Goal: Task Accomplishment & Management: Use online tool/utility

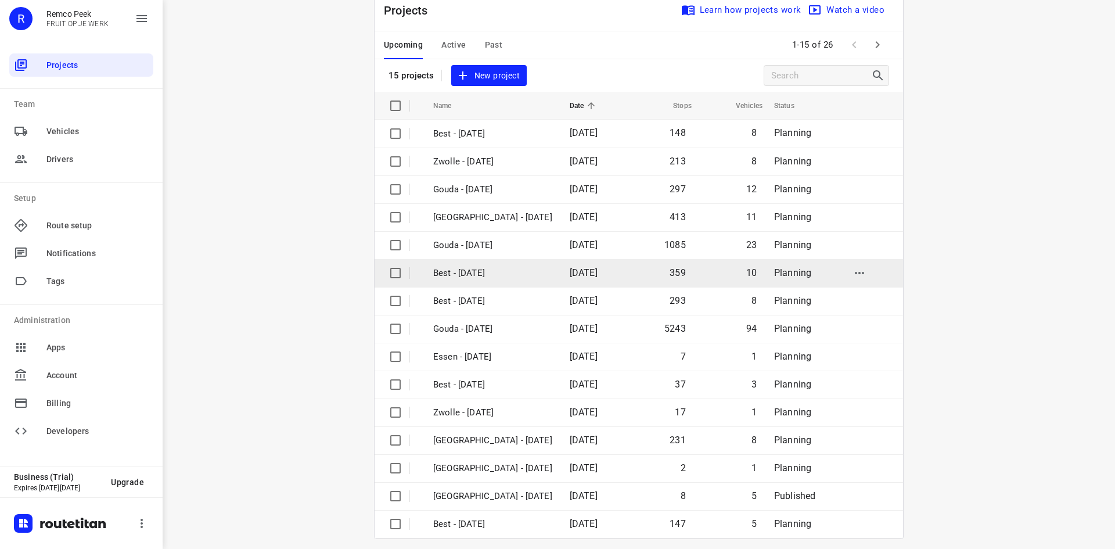
scroll to position [38, 0]
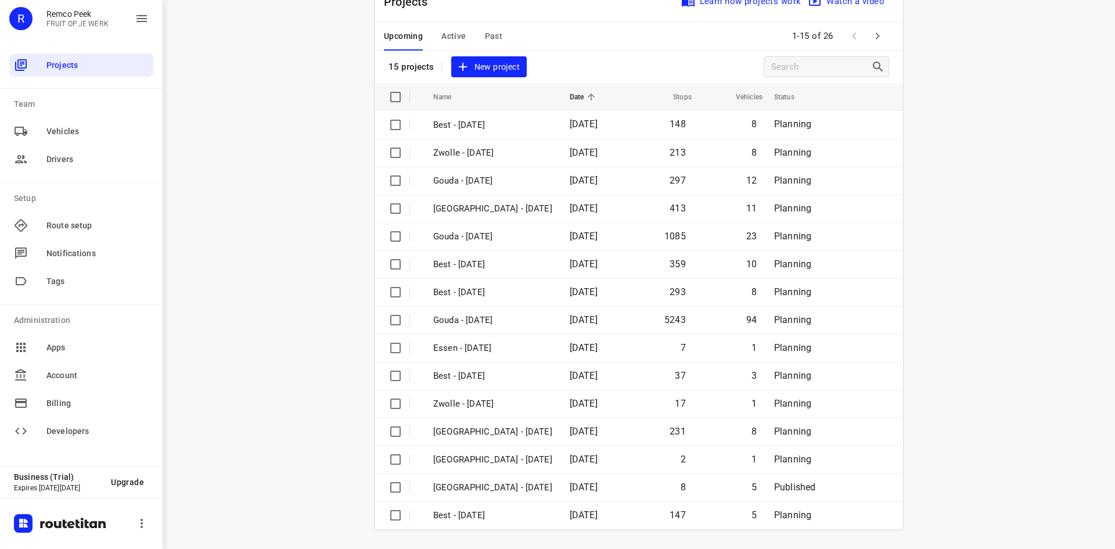
click at [871, 36] on icon "button" at bounding box center [877, 36] width 14 height 14
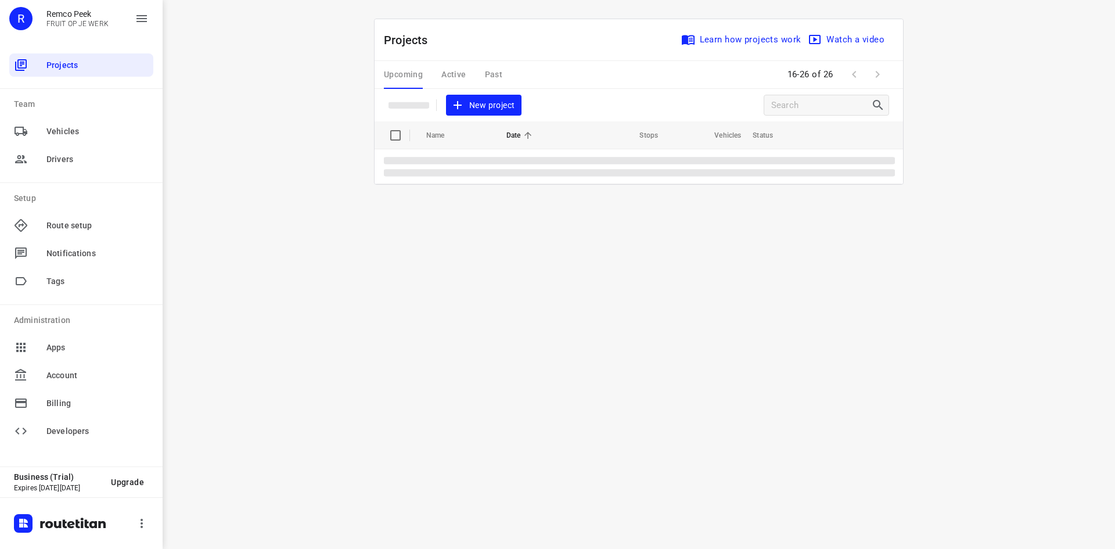
scroll to position [0, 0]
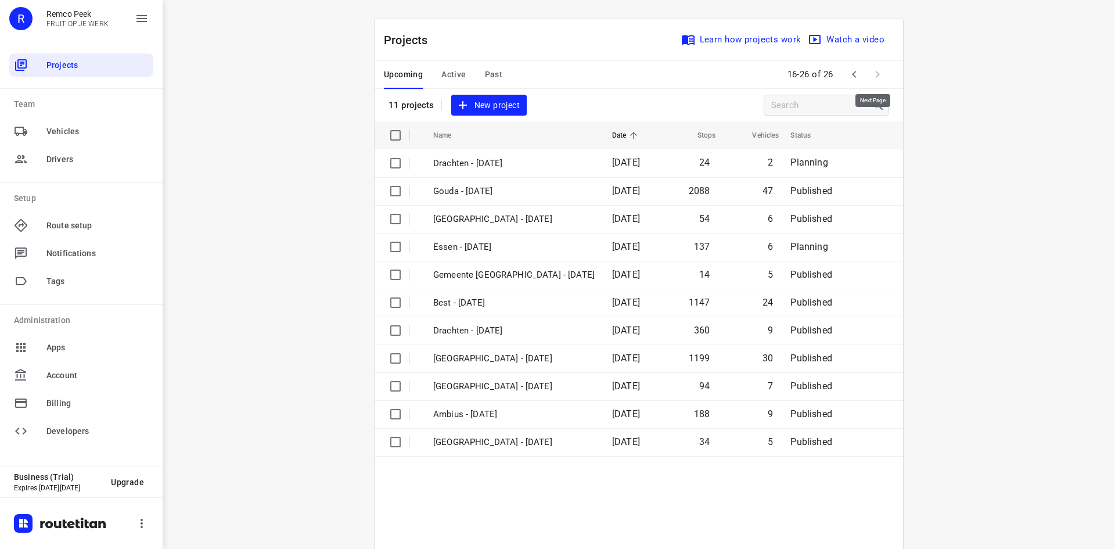
click at [874, 71] on span at bounding box center [877, 74] width 23 height 23
click at [848, 74] on icon "button" at bounding box center [854, 74] width 14 height 14
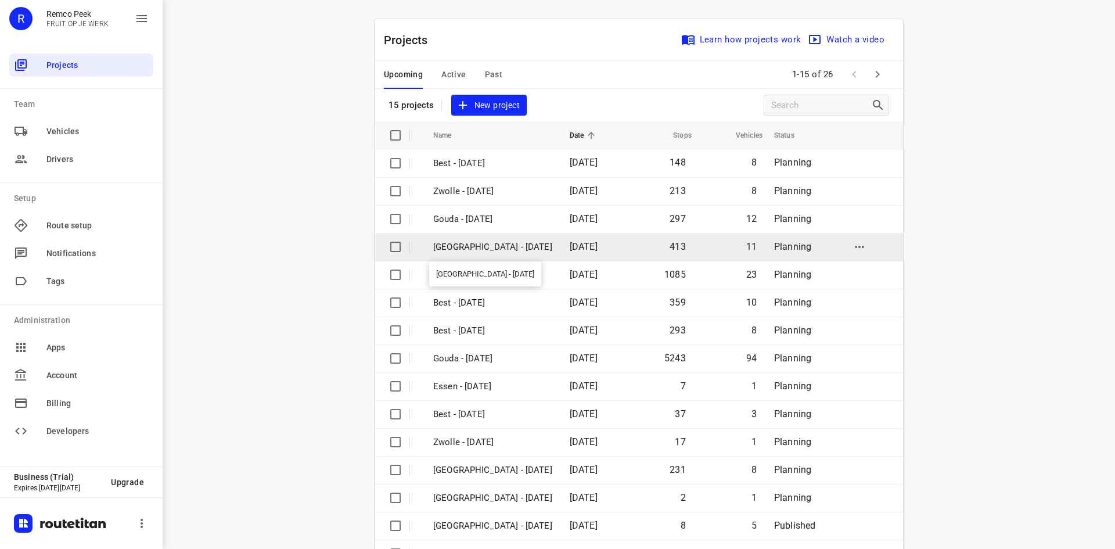
click at [456, 240] on p "[GEOGRAPHIC_DATA] - [DATE]" at bounding box center [492, 246] width 119 height 13
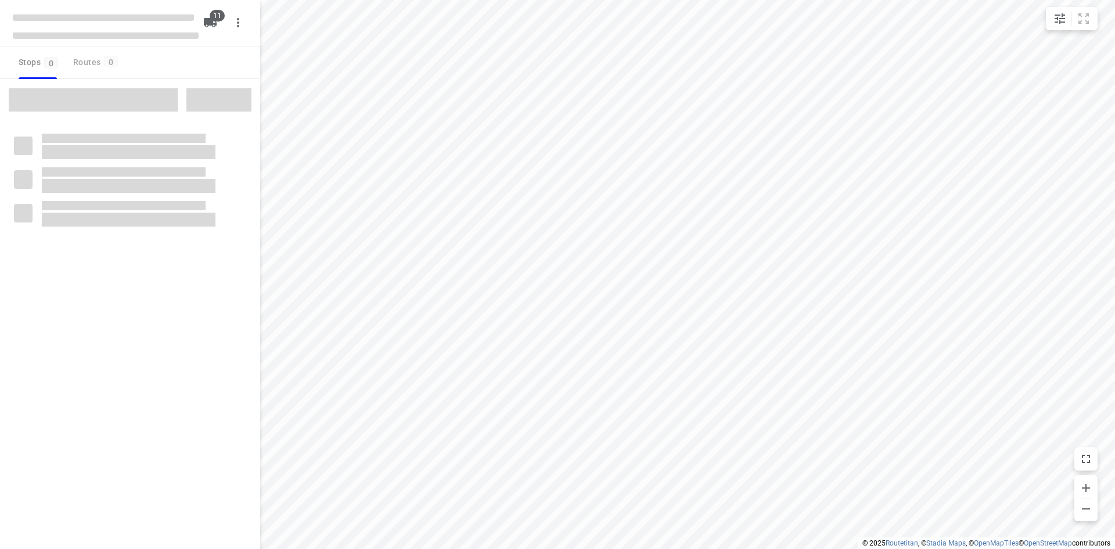
checkbox input "true"
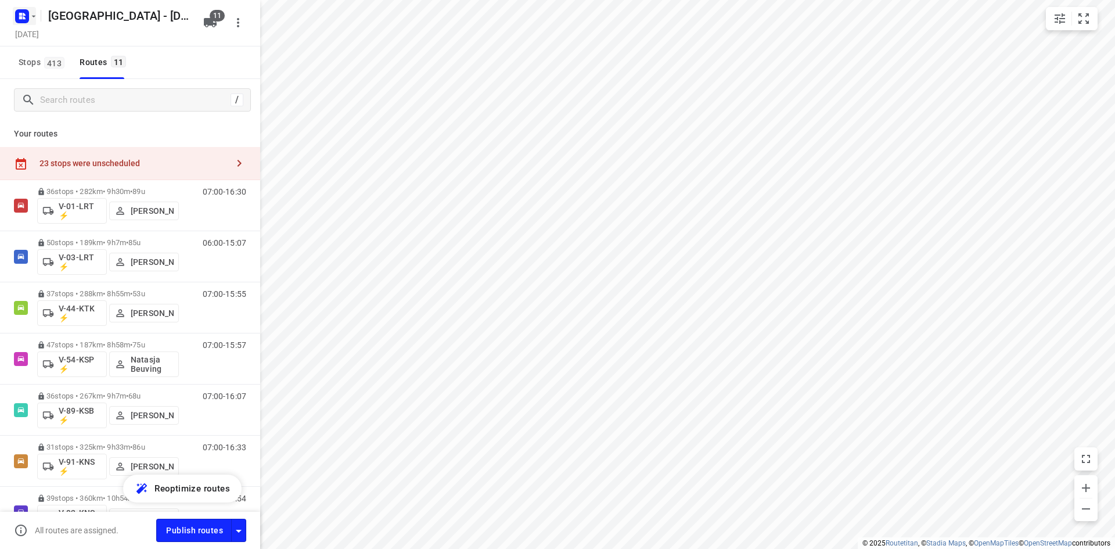
click at [28, 16] on rect "button" at bounding box center [22, 16] width 14 height 14
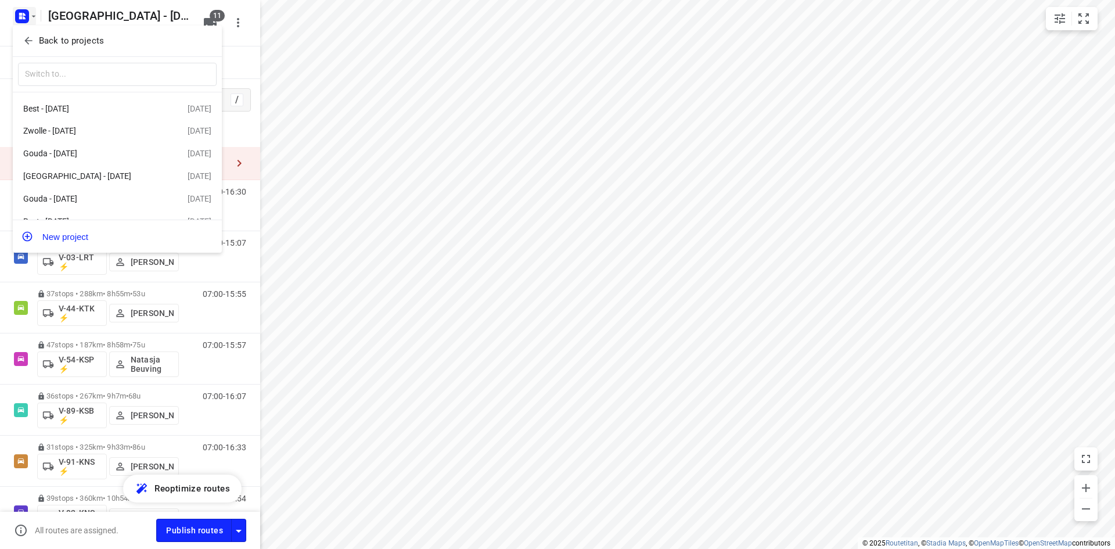
click at [29, 33] on button "Back to projects" at bounding box center [117, 40] width 199 height 19
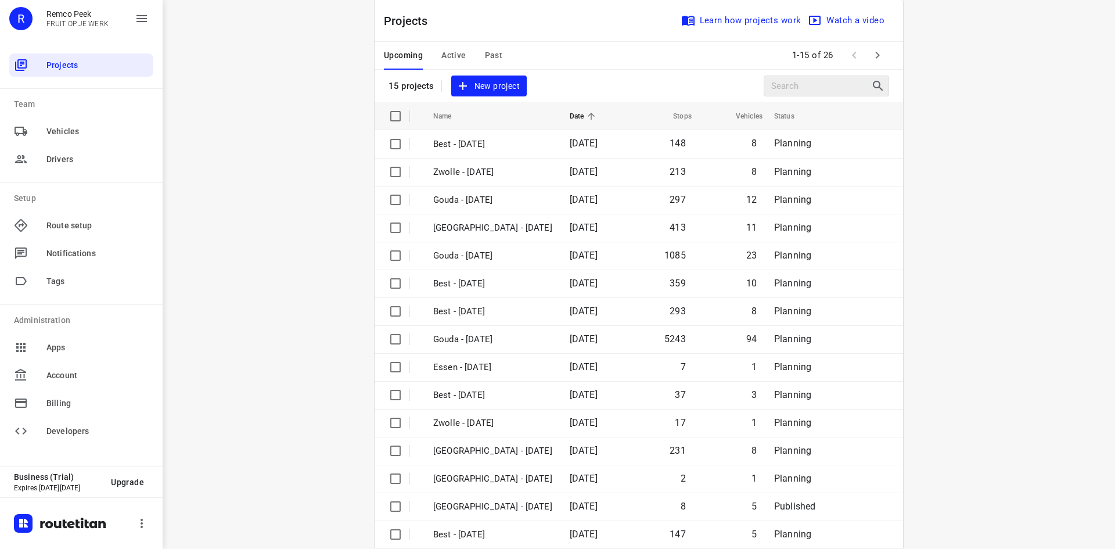
scroll to position [38, 0]
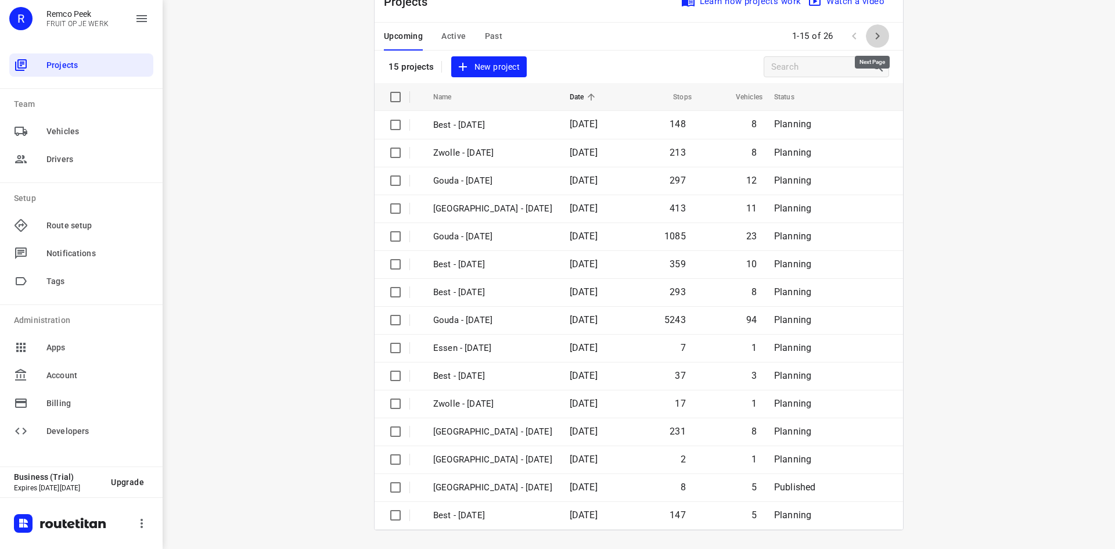
click at [879, 42] on icon "button" at bounding box center [877, 36] width 14 height 14
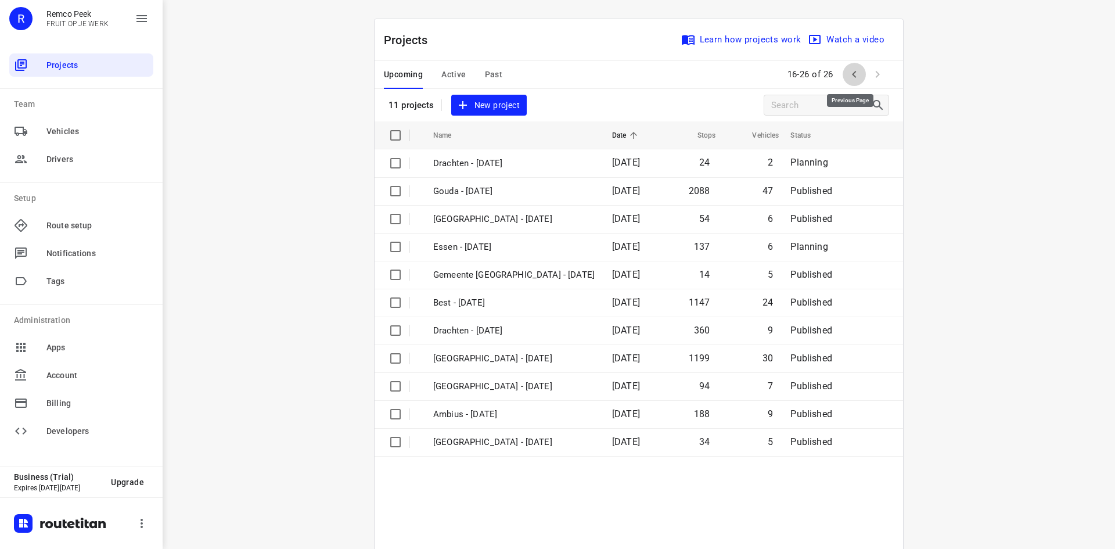
click at [851, 74] on icon "button" at bounding box center [854, 74] width 14 height 14
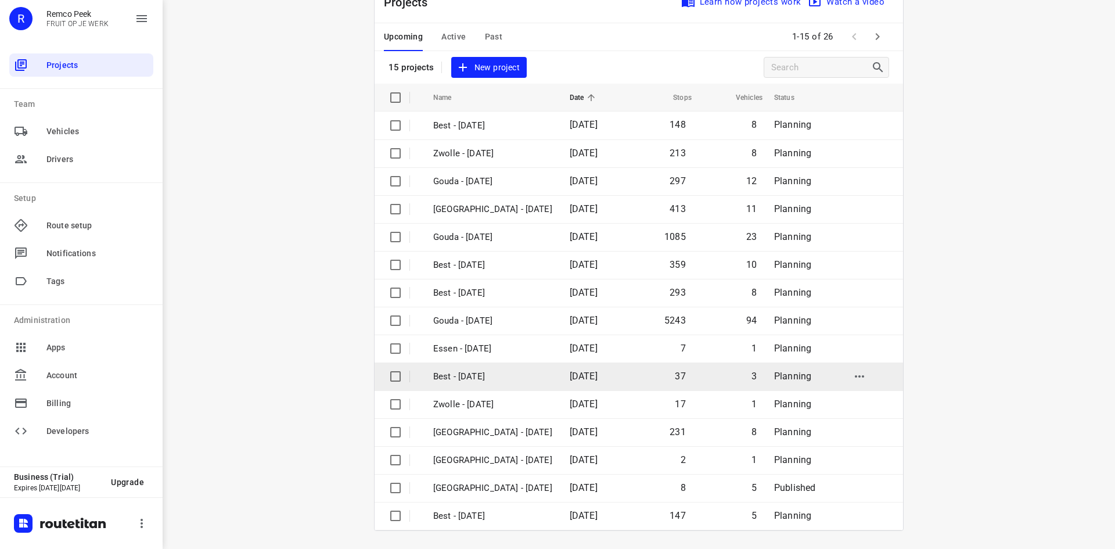
scroll to position [38, 0]
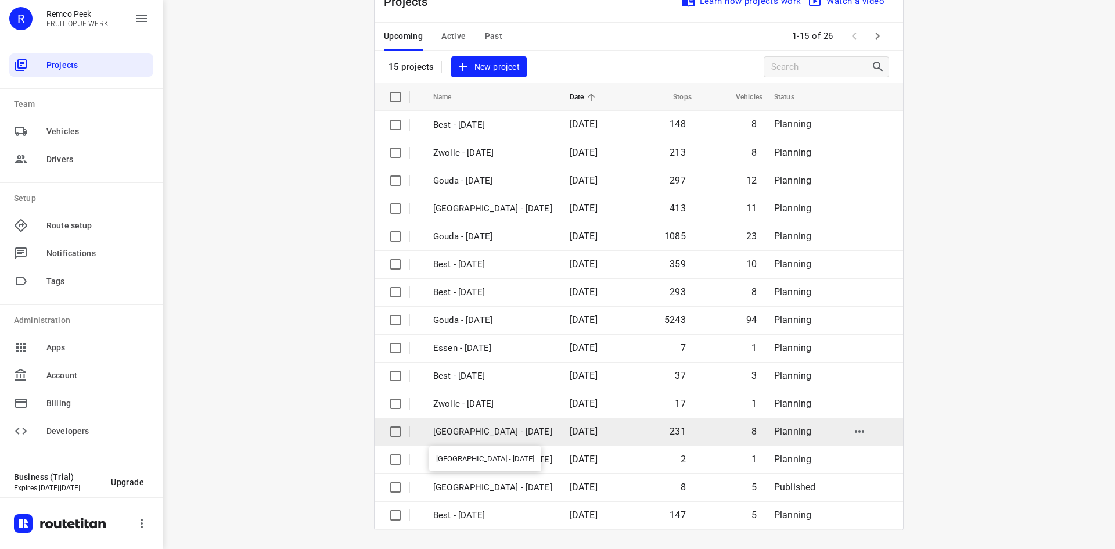
click at [505, 431] on p "[GEOGRAPHIC_DATA] - [DATE]" at bounding box center [492, 431] width 119 height 13
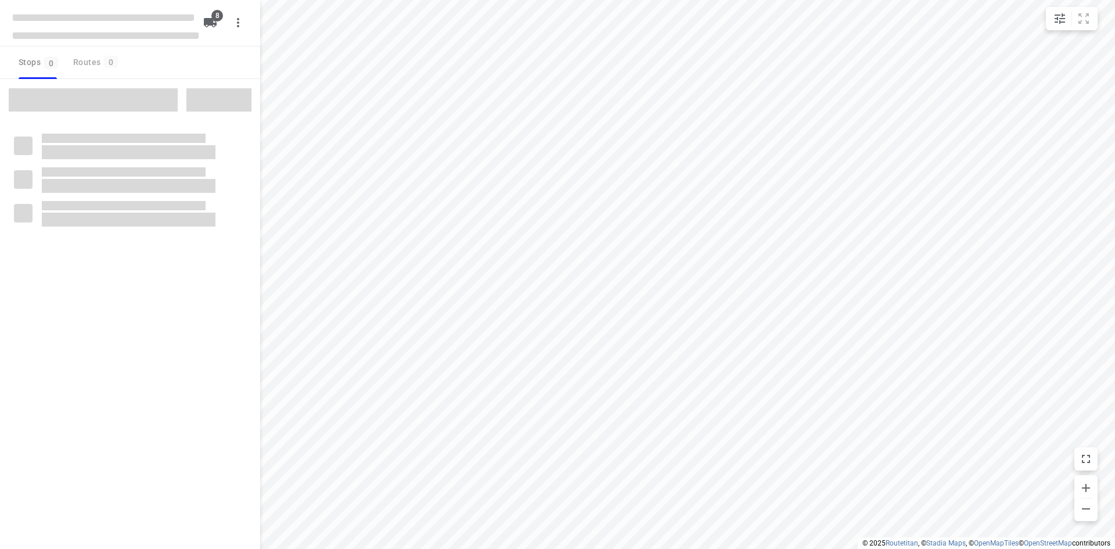
checkbox input "true"
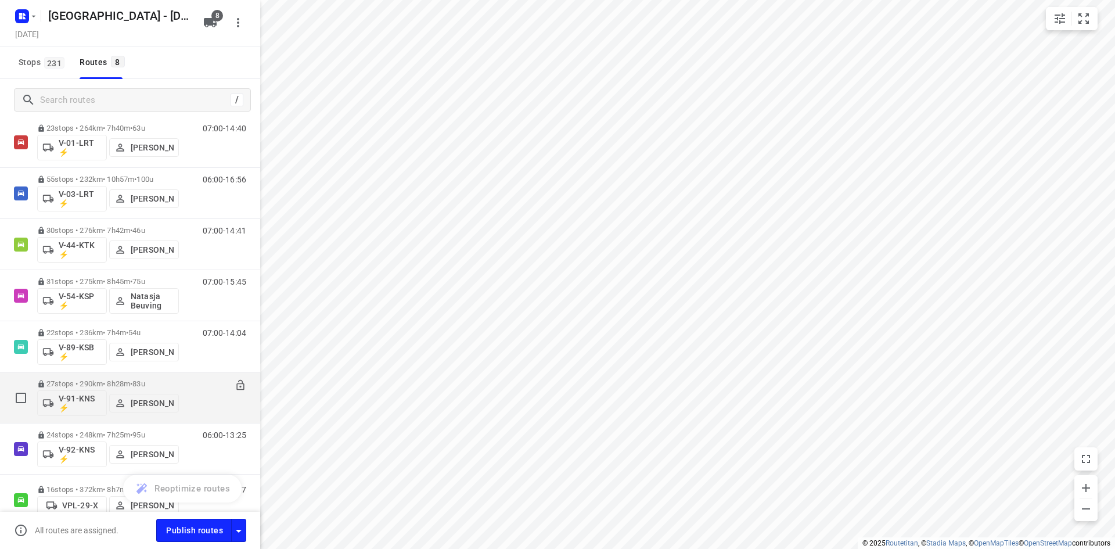
scroll to position [124, 0]
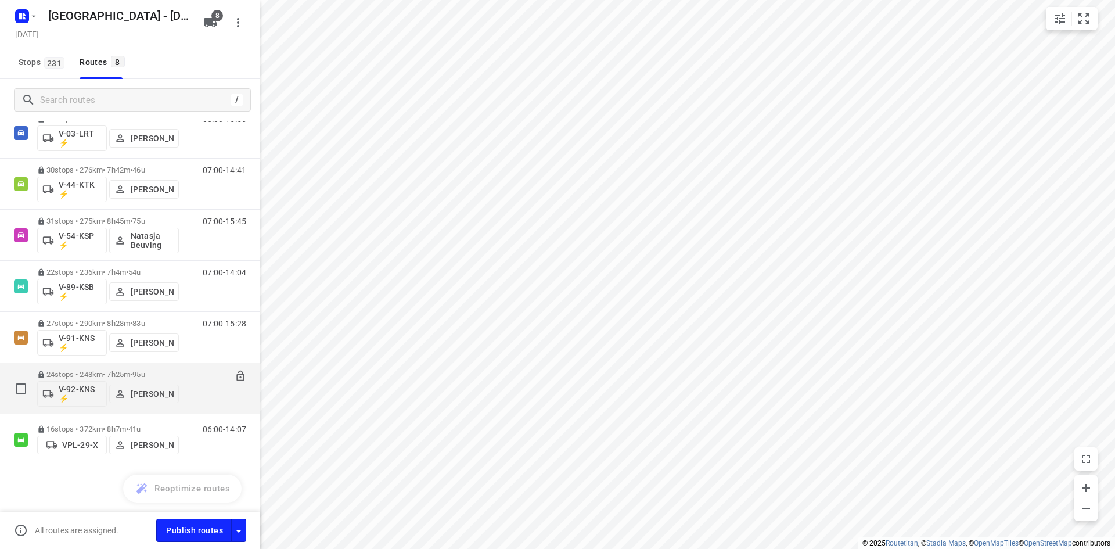
click at [191, 398] on div "06:00-13:25" at bounding box center [217, 391] width 58 height 42
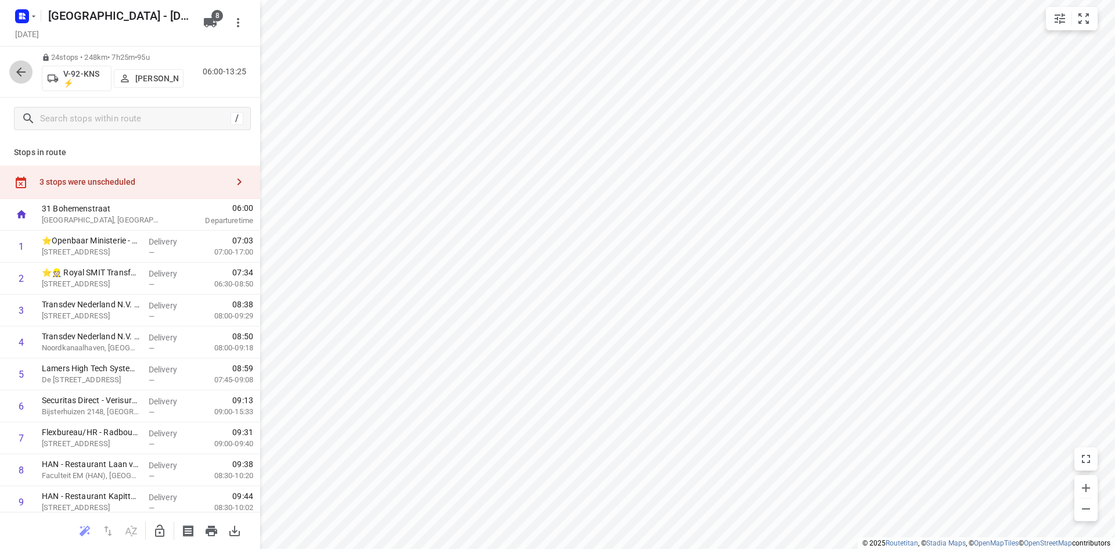
click at [16, 67] on icon "button" at bounding box center [21, 72] width 14 height 14
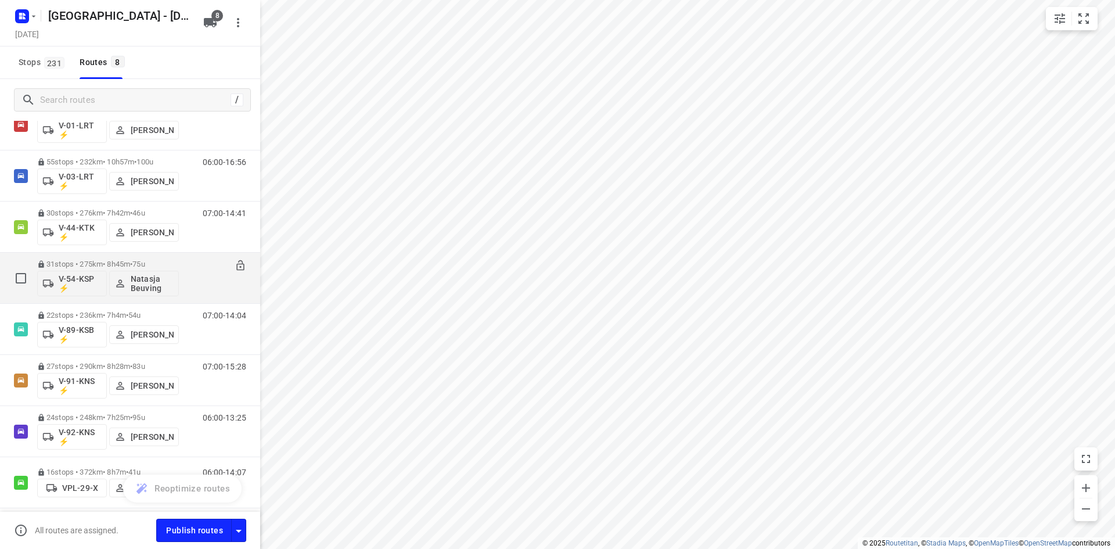
scroll to position [0, 0]
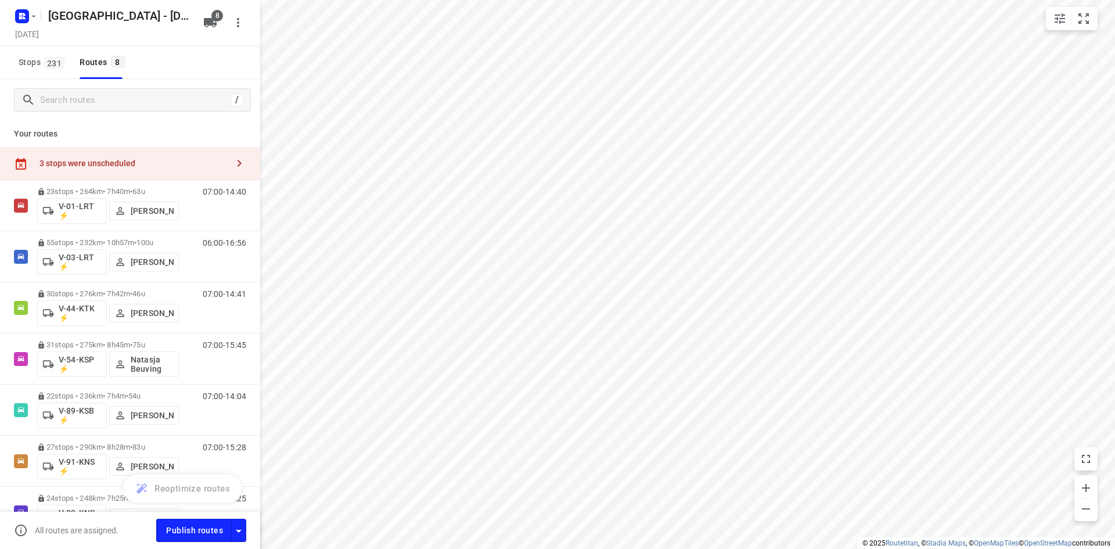
click at [154, 121] on div "Your routes 3 stops were unscheduled 23 stops • 264km • 7h40m • 63u V-01-LRT ⚡ …" at bounding box center [130, 334] width 260 height 426
click at [159, 124] on div "Your routes 3 stops were unscheduled 23 stops • 264km • 7h40m • 63u V-01-LRT ⚡ …" at bounding box center [130, 334] width 260 height 426
click at [153, 106] on input "Search routes" at bounding box center [134, 100] width 186 height 18
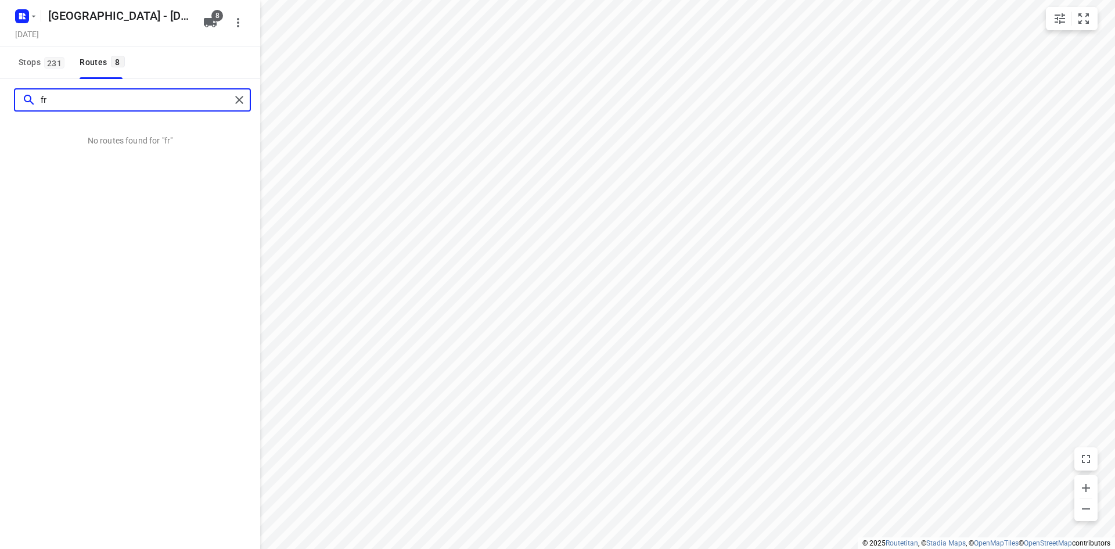
type input "f"
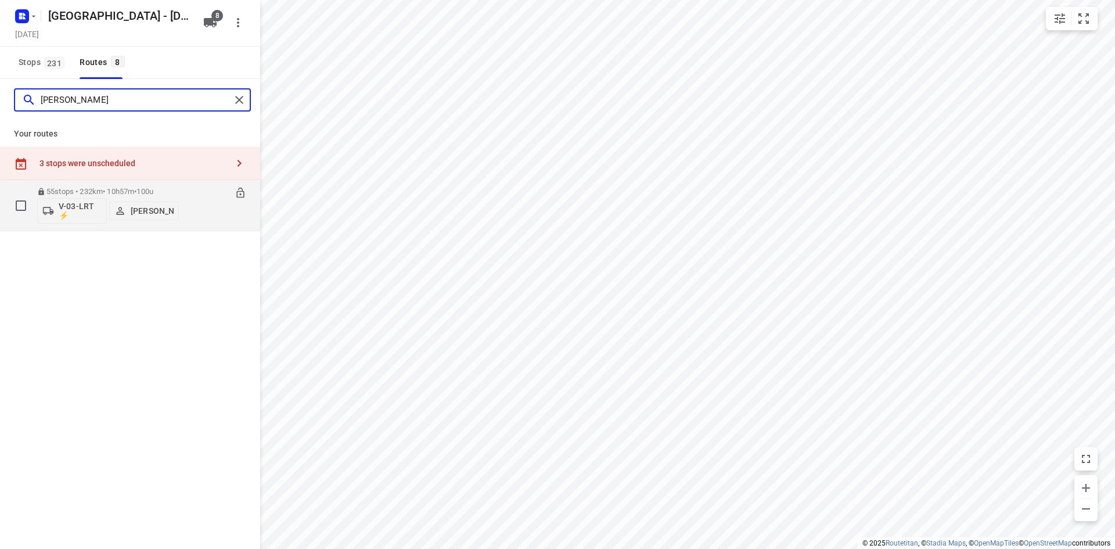
type input "[PERSON_NAME]"
click at [129, 211] on span "[PERSON_NAME]" at bounding box center [143, 211] width 59 height 12
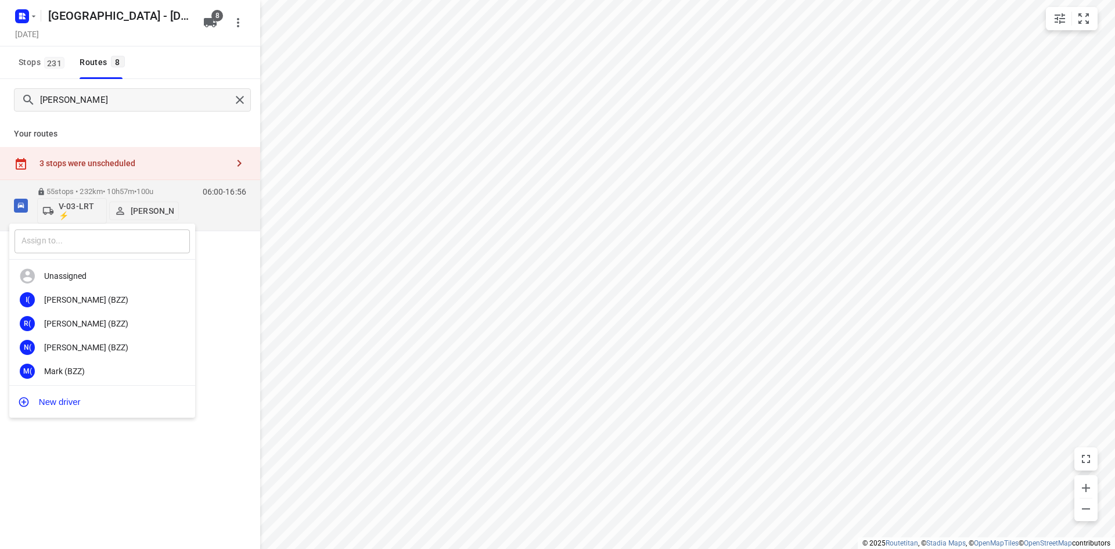
click at [111, 249] on input "text" at bounding box center [102, 241] width 175 height 24
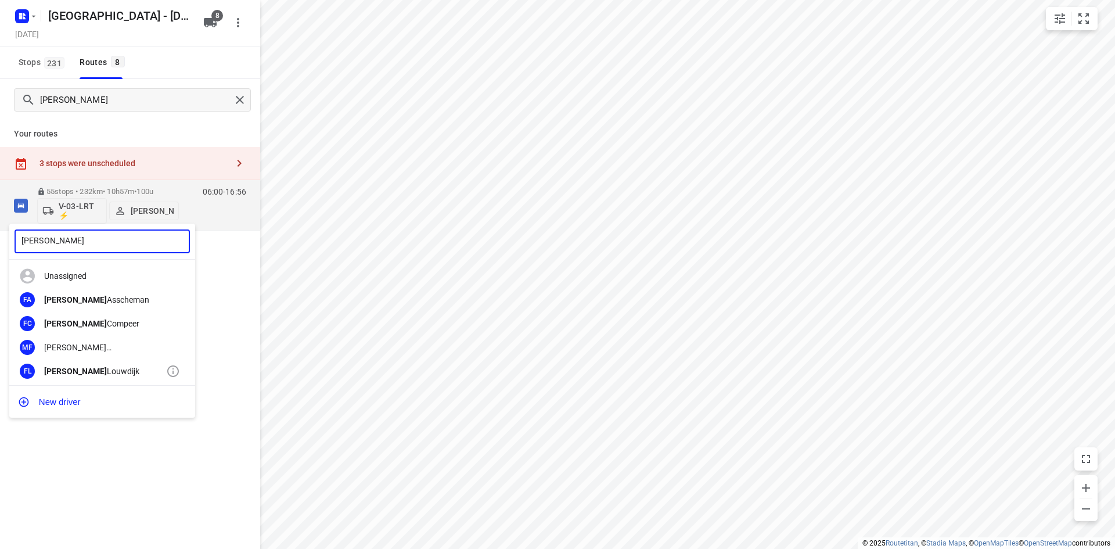
type input "[PERSON_NAME]"
click at [102, 364] on div "FL [PERSON_NAME]" at bounding box center [102, 371] width 186 height 24
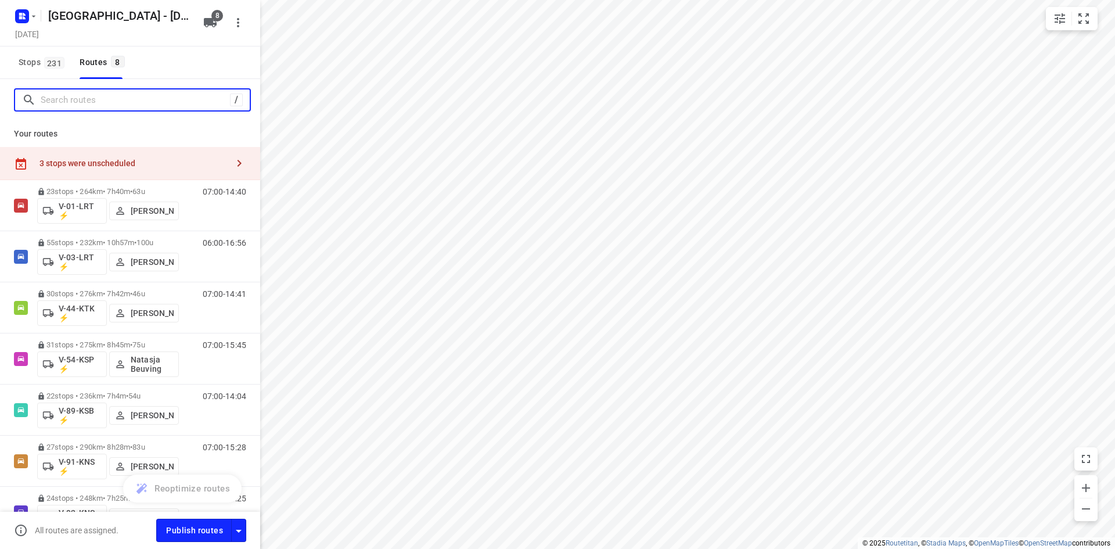
click at [154, 105] on input "Search routes" at bounding box center [135, 100] width 189 height 18
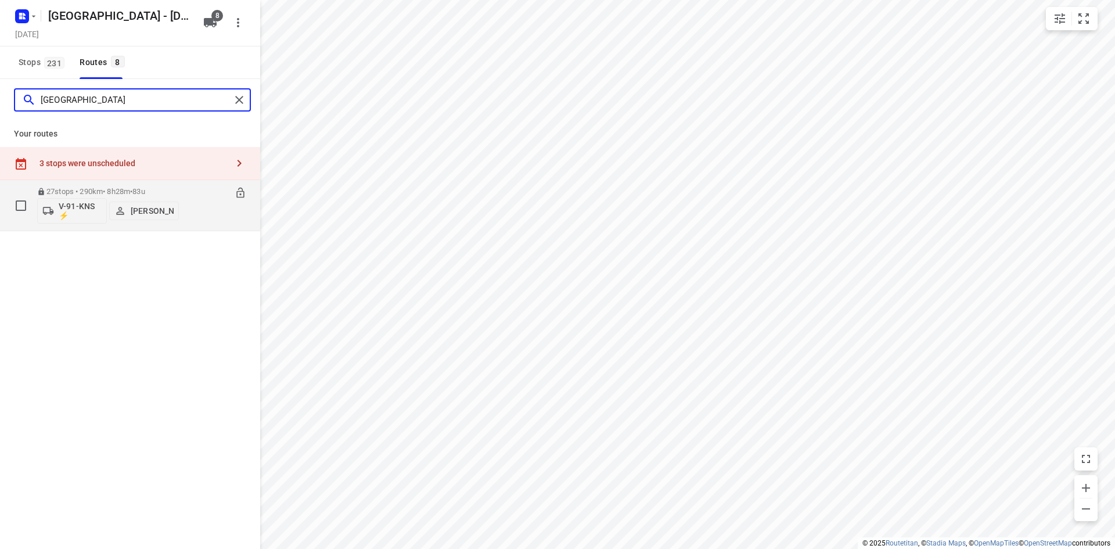
type input "[GEOGRAPHIC_DATA]"
click at [152, 208] on p "[PERSON_NAME]" at bounding box center [152, 210] width 43 height 9
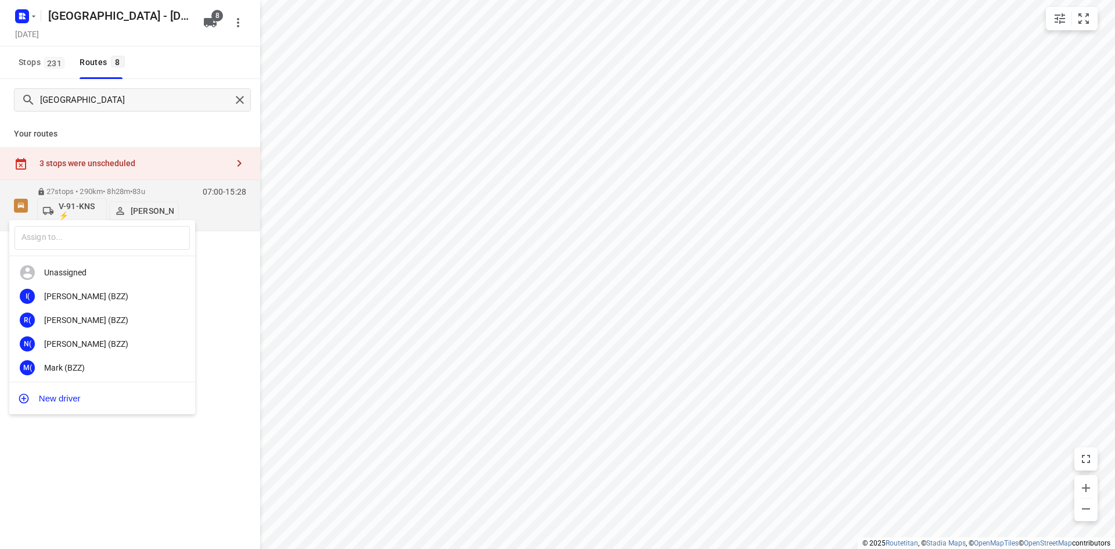
click at [210, 243] on div at bounding box center [557, 274] width 1115 height 549
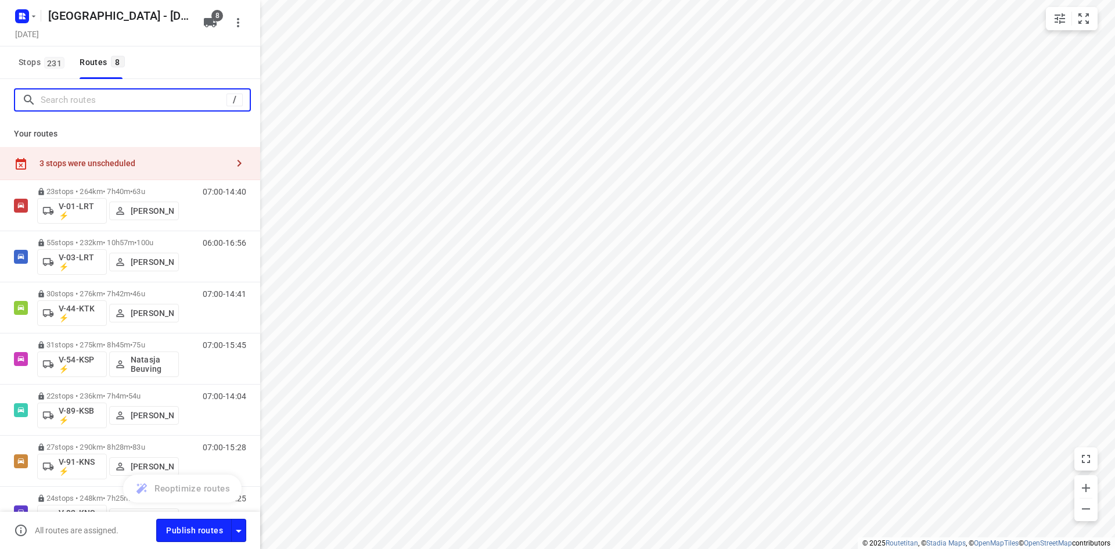
click at [142, 103] on input "Search routes" at bounding box center [134, 100] width 186 height 18
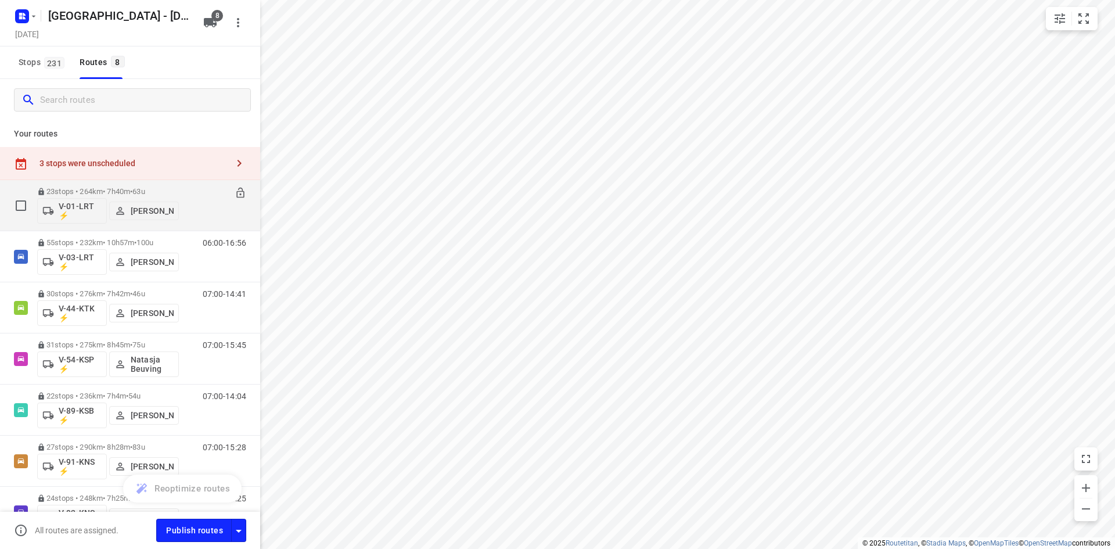
click at [154, 211] on p "[PERSON_NAME]" at bounding box center [152, 210] width 43 height 9
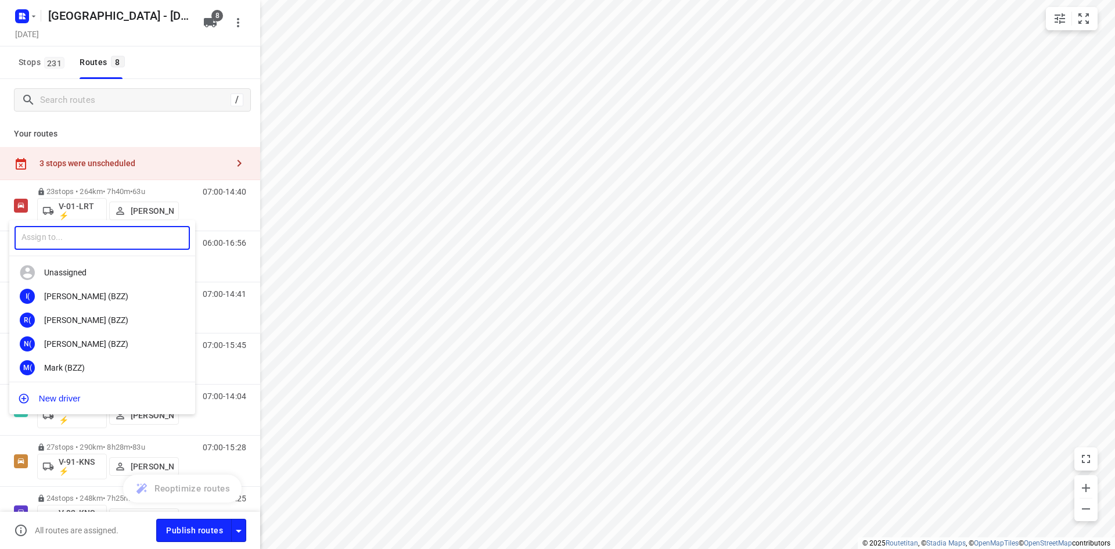
click at [127, 236] on input "text" at bounding box center [102, 238] width 175 height 24
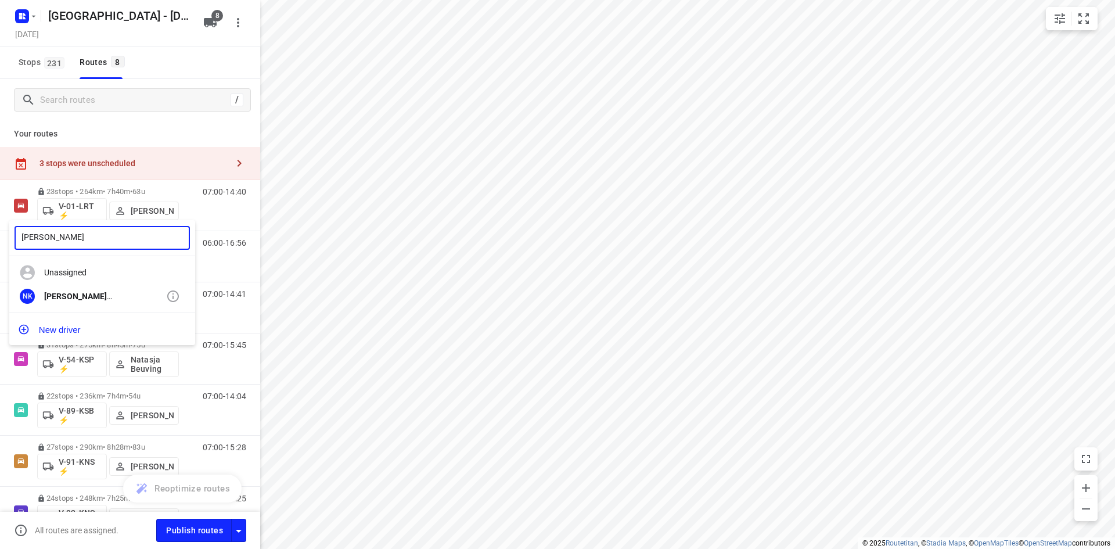
type input "[PERSON_NAME]"
click at [85, 298] on div "[PERSON_NAME] [PERSON_NAME] An [PERSON_NAME]" at bounding box center [105, 295] width 122 height 9
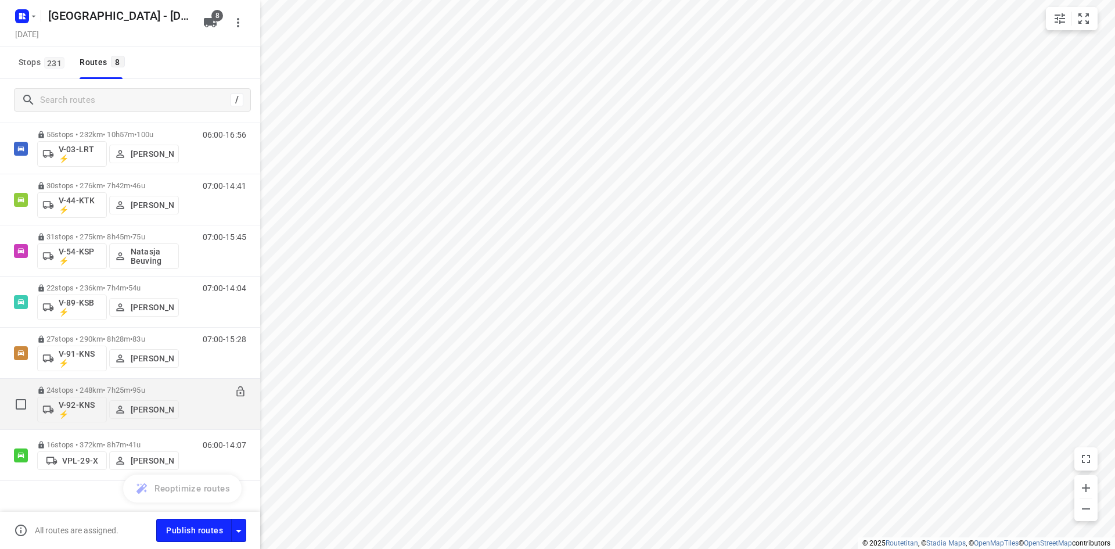
scroll to position [110, 0]
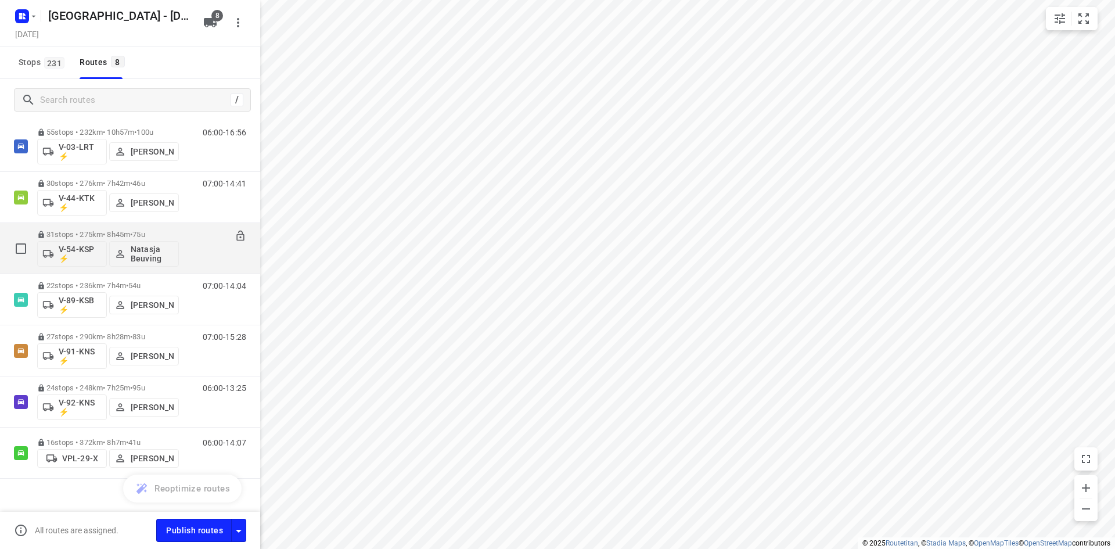
click at [146, 251] on p "Natasja Beuving" at bounding box center [152, 253] width 43 height 19
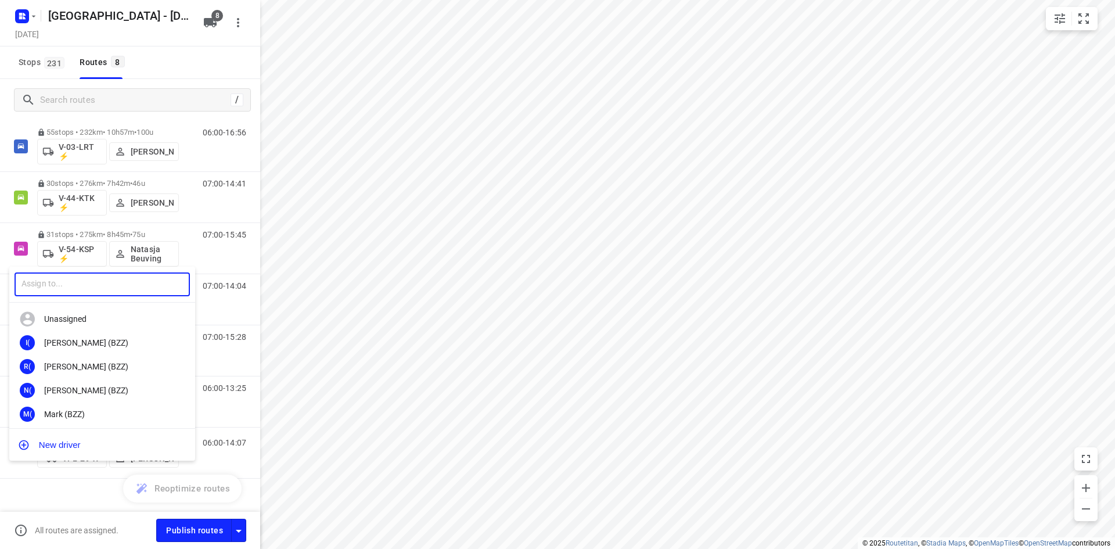
click at [81, 285] on input "text" at bounding box center [102, 284] width 175 height 24
type input "[PERSON_NAME]"
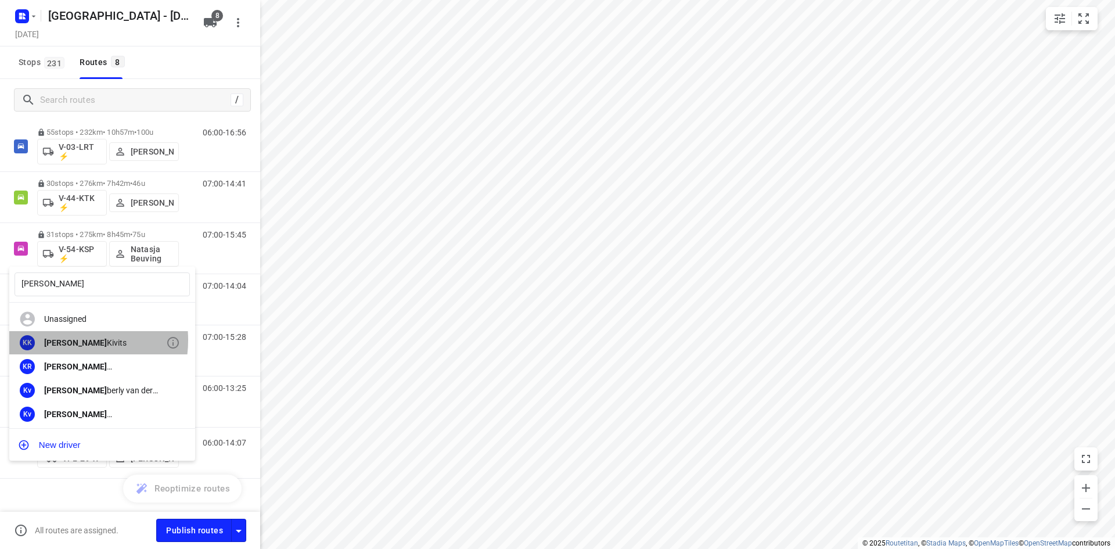
click at [66, 340] on div "[PERSON_NAME]" at bounding box center [105, 342] width 122 height 9
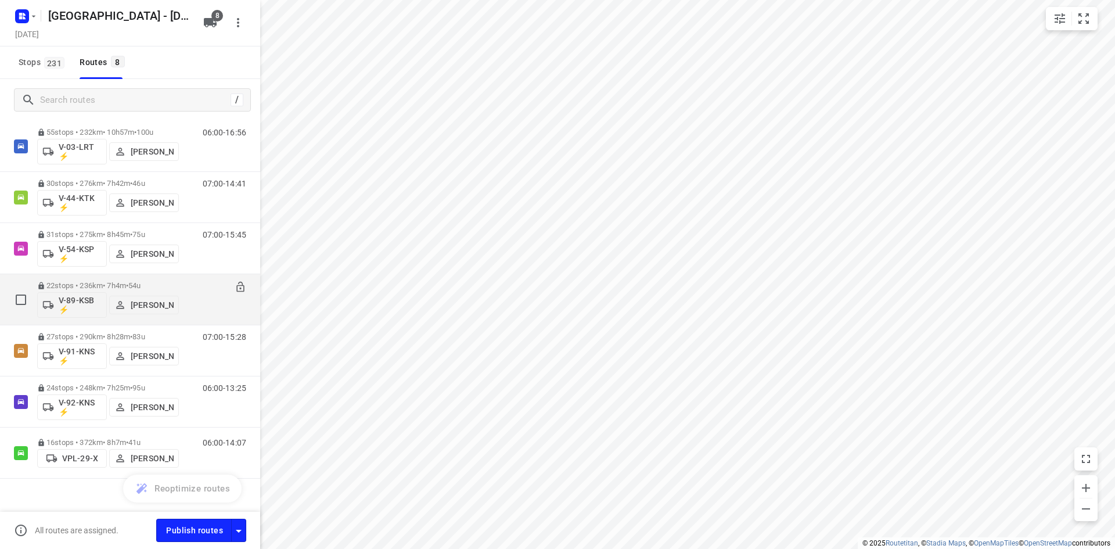
click at [155, 305] on p "[PERSON_NAME]" at bounding box center [152, 304] width 43 height 9
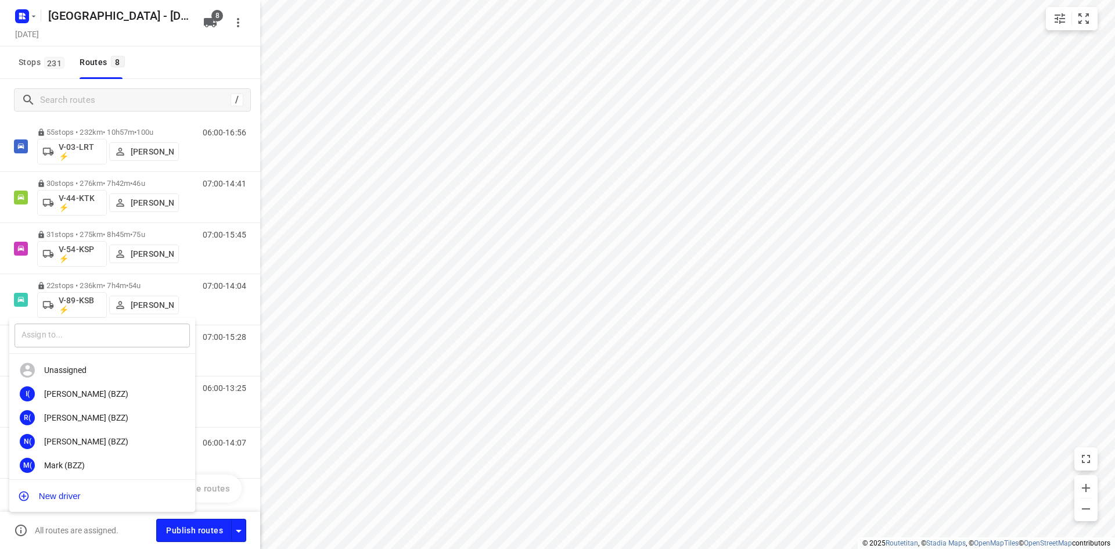
click at [101, 337] on input "text" at bounding box center [102, 335] width 175 height 24
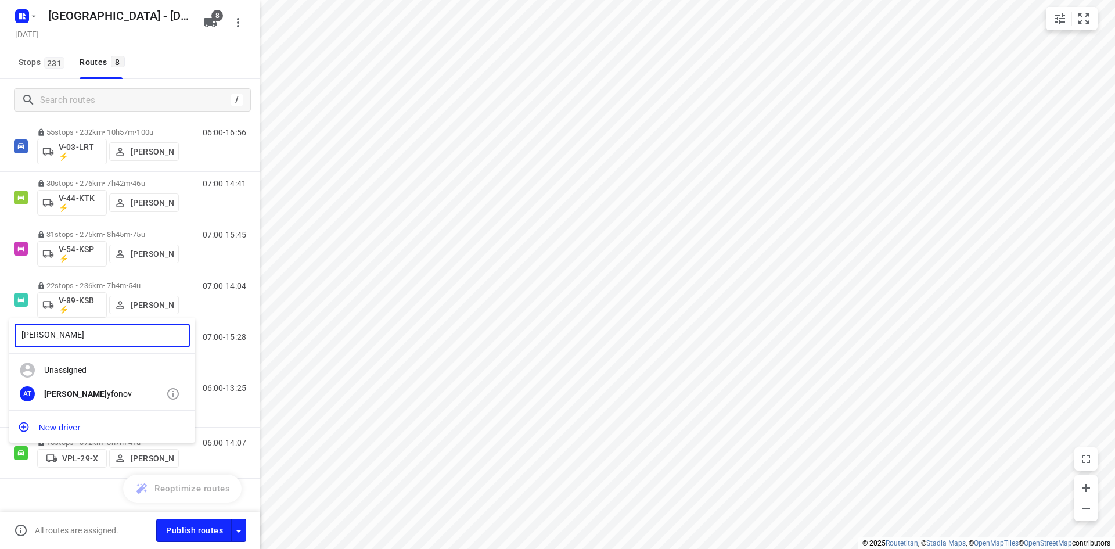
type input "[PERSON_NAME]"
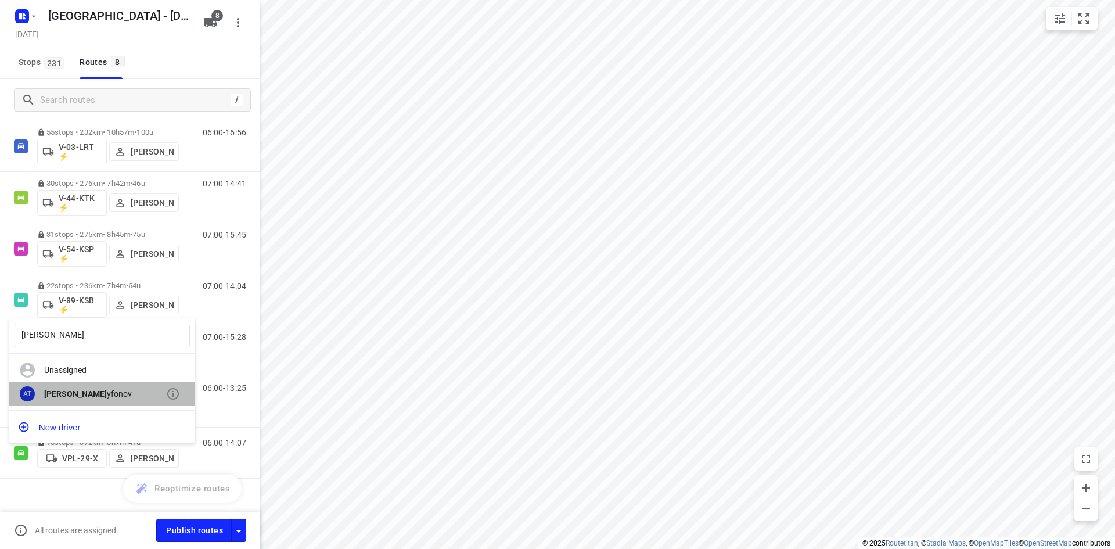
click at [77, 396] on div "[PERSON_NAME] yfonov" at bounding box center [105, 393] width 122 height 9
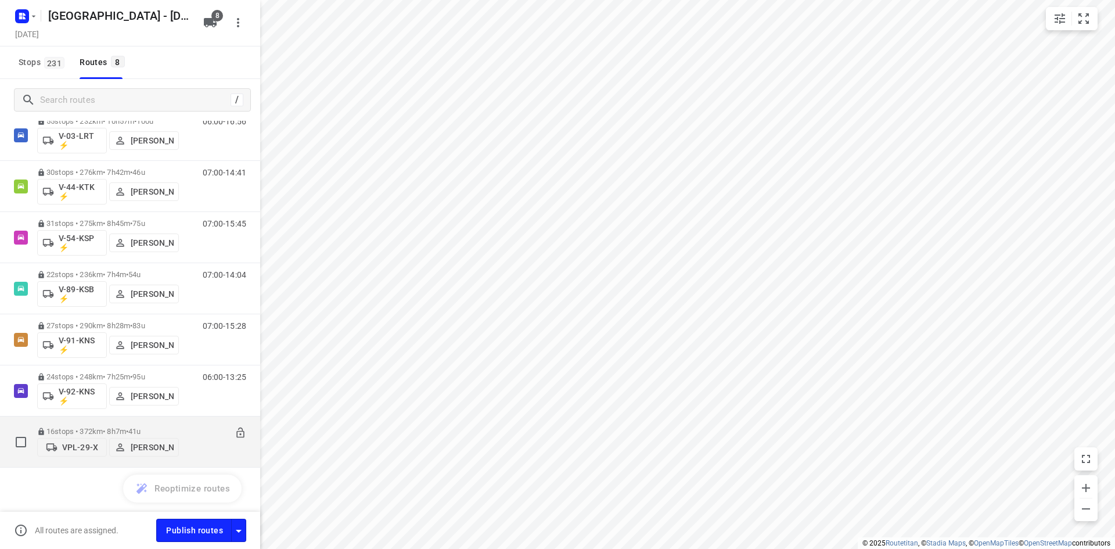
scroll to position [124, 0]
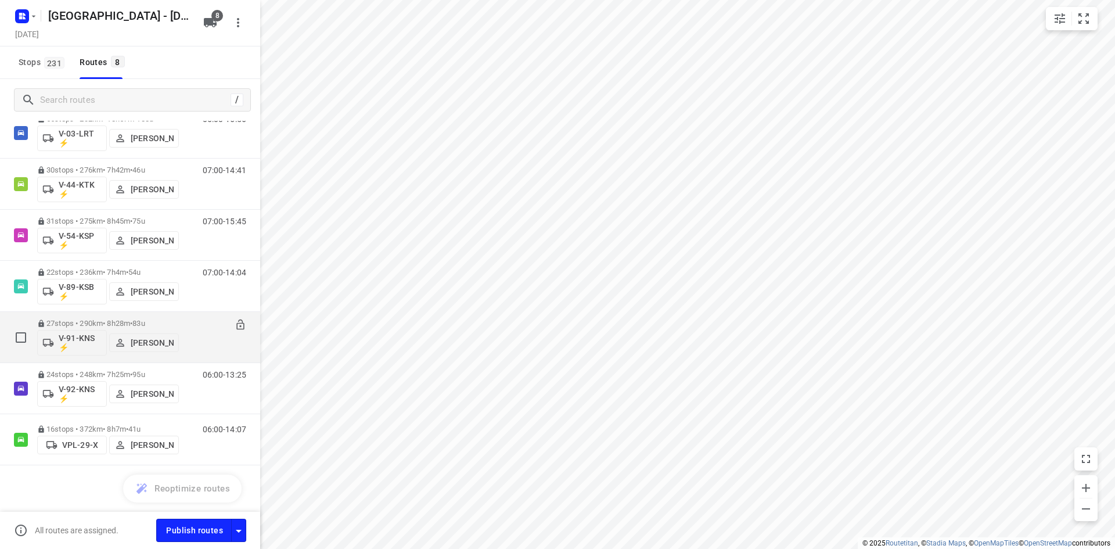
click at [200, 345] on div "07:00-15:28" at bounding box center [217, 340] width 58 height 42
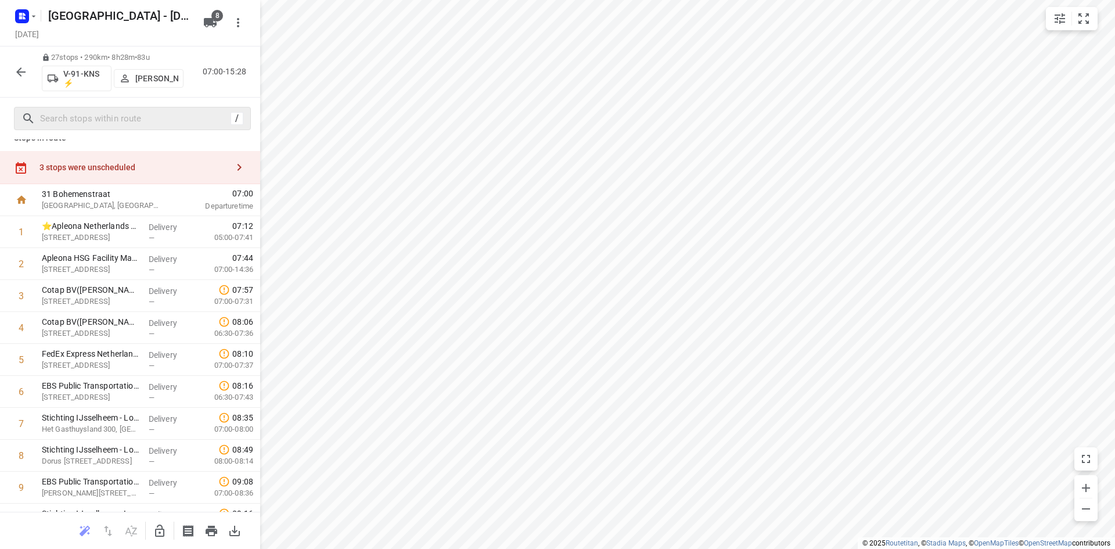
scroll to position [0, 0]
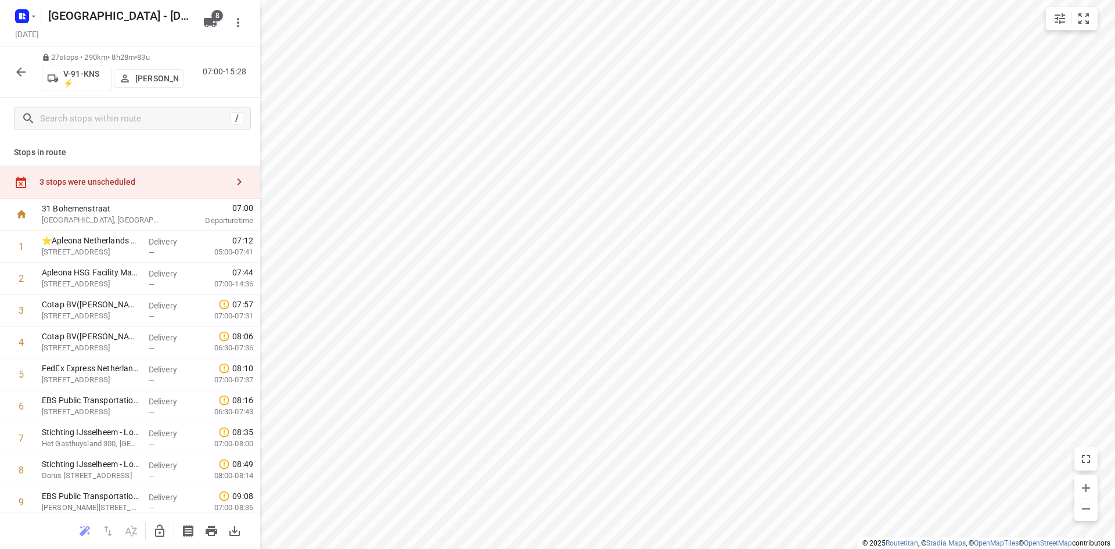
click at [23, 75] on icon "button" at bounding box center [21, 72] width 14 height 14
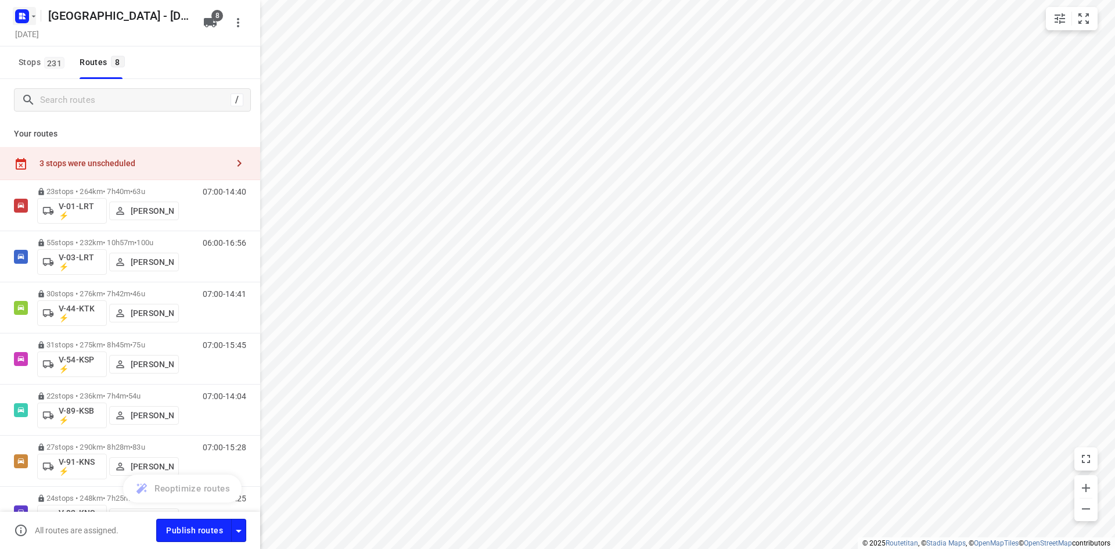
click at [23, 22] on rect "button" at bounding box center [22, 16] width 14 height 14
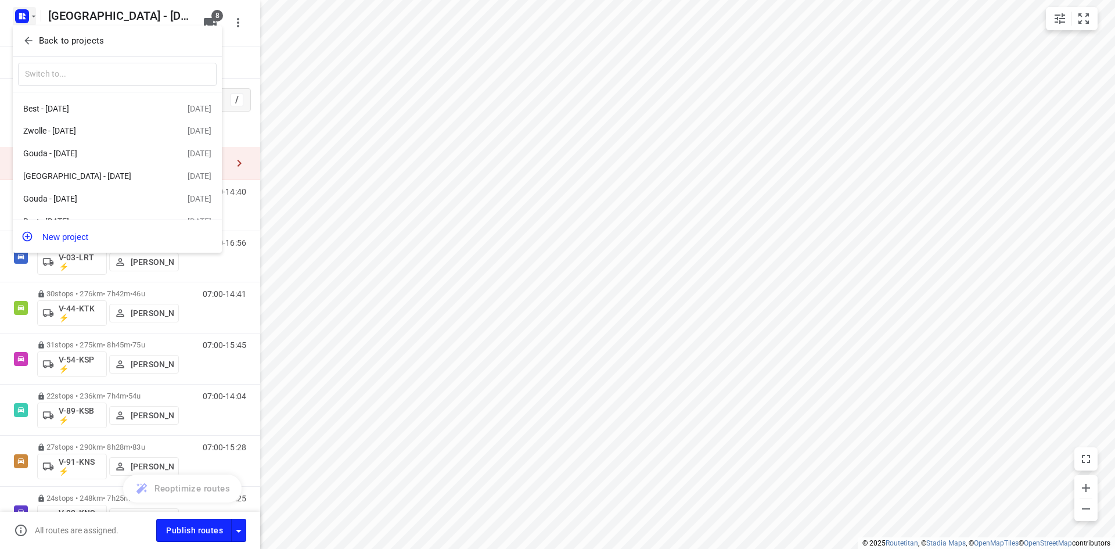
click at [28, 45] on icon "button" at bounding box center [29, 41] width 12 height 12
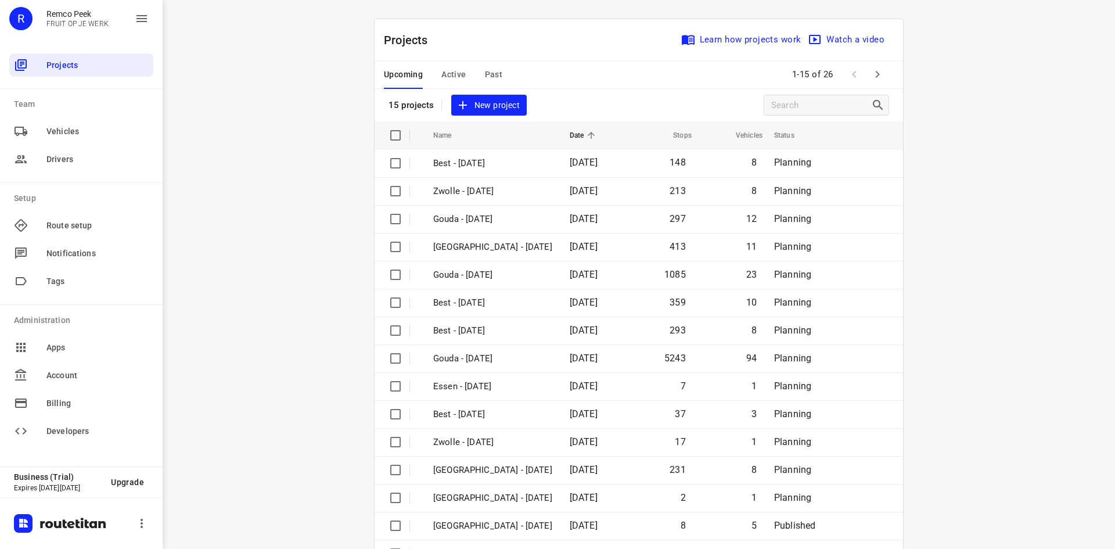
click at [495, 71] on span "Past" at bounding box center [494, 74] width 18 height 15
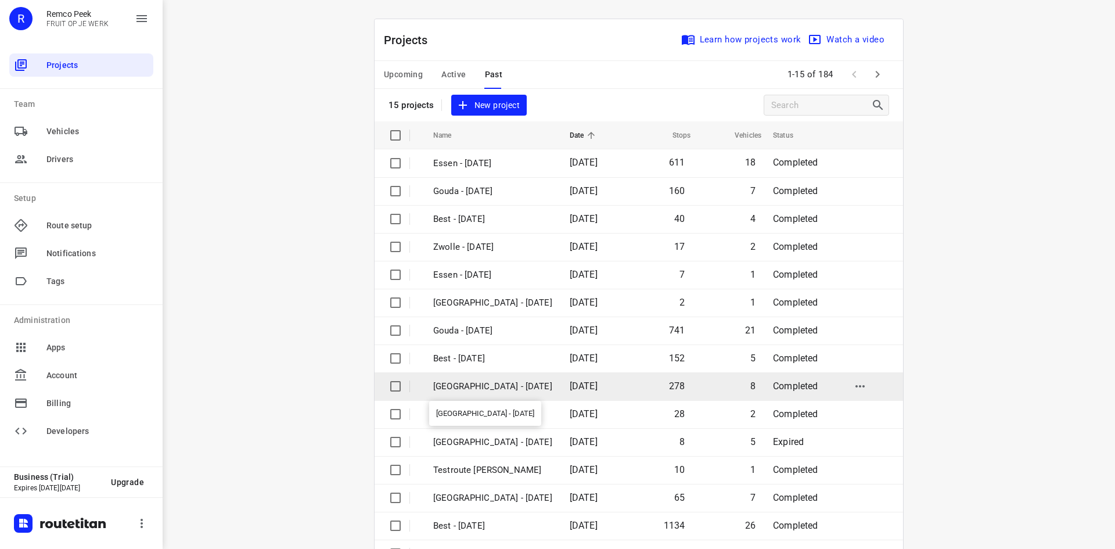
click at [481, 380] on p "[GEOGRAPHIC_DATA] - [DATE]" at bounding box center [492, 386] width 119 height 13
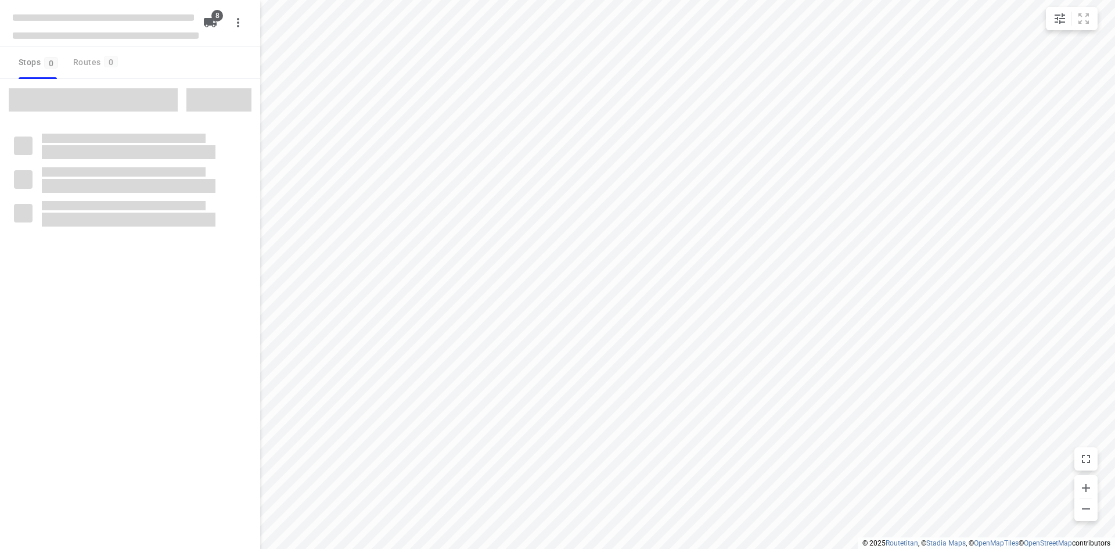
checkbox input "true"
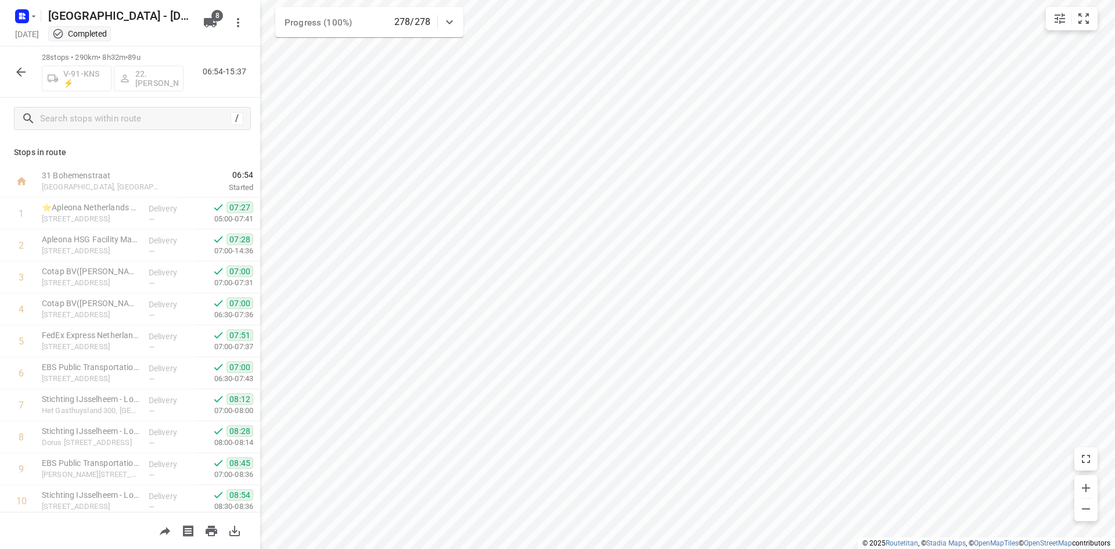
click at [247, 57] on div "28 stops • 290km • 8h32m • 89u V-91-KNS ⚡ 22. [PERSON_NAME] 06:54-15:37" at bounding box center [130, 71] width 260 height 51
click at [209, 151] on p "Stops in route" at bounding box center [130, 152] width 232 height 12
click at [27, 70] on icon "button" at bounding box center [21, 72] width 14 height 14
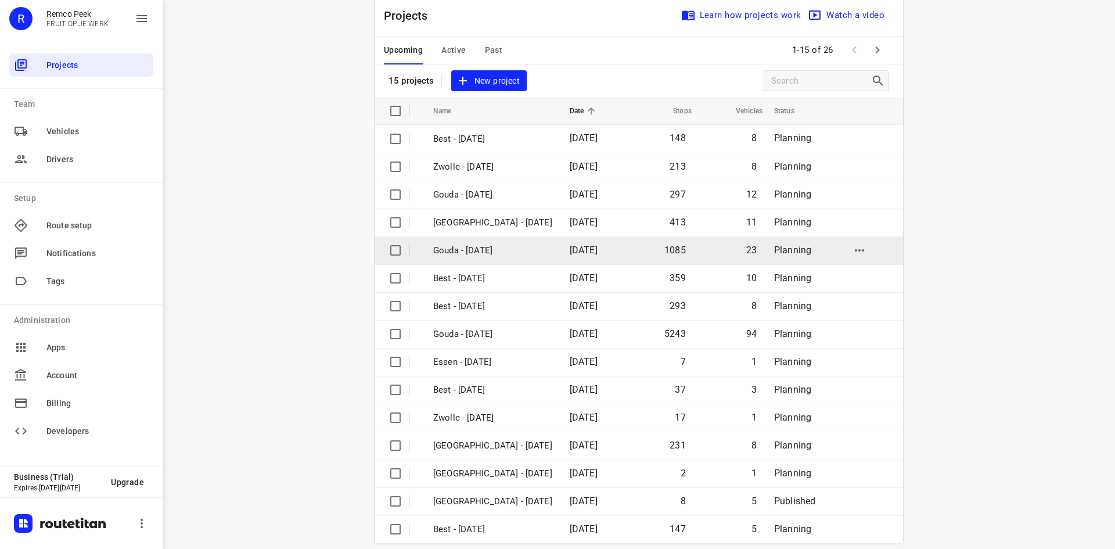
scroll to position [38, 0]
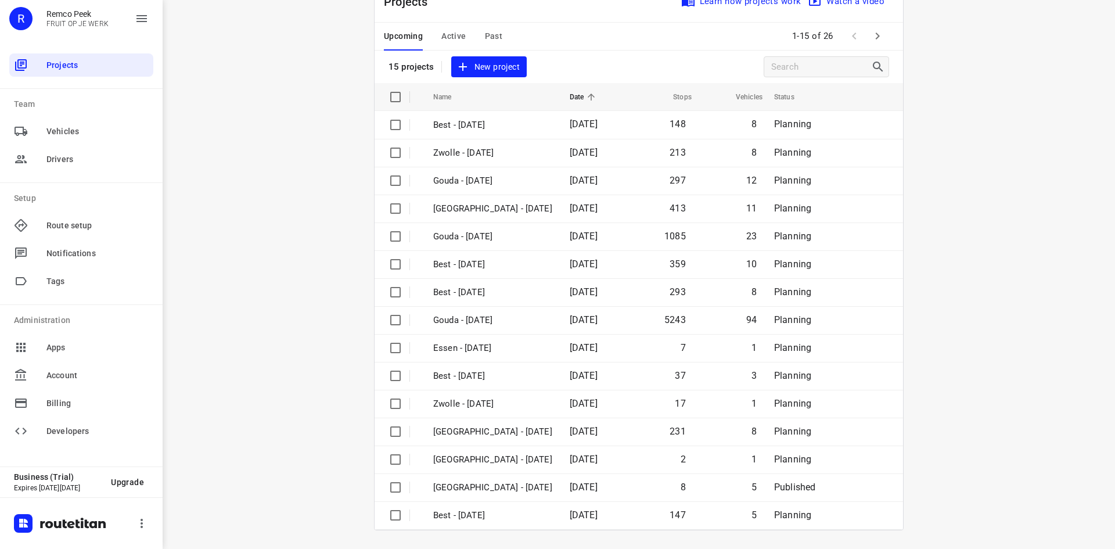
click at [876, 37] on icon "button" at bounding box center [877, 36] width 14 height 14
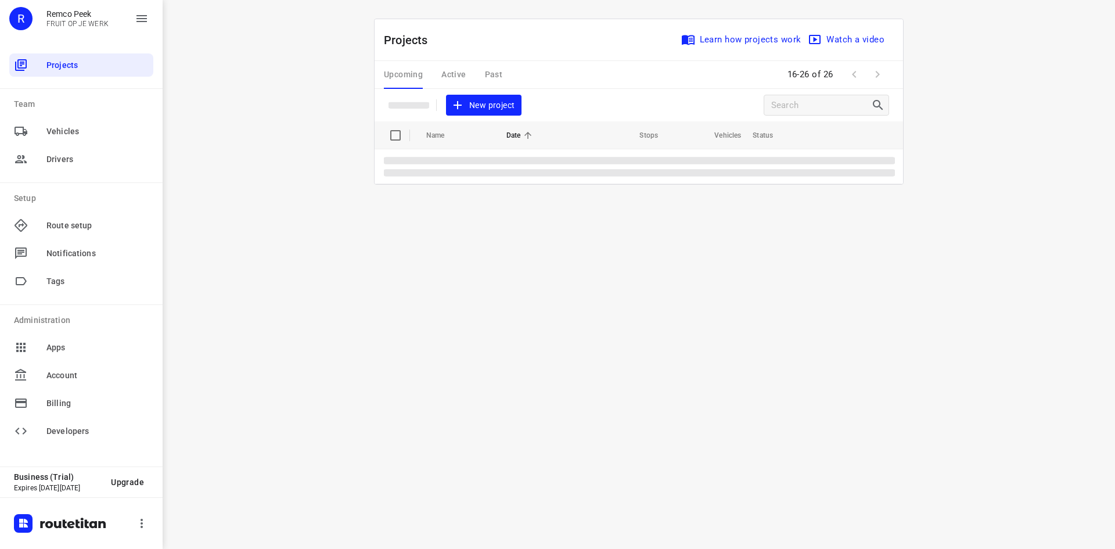
scroll to position [0, 0]
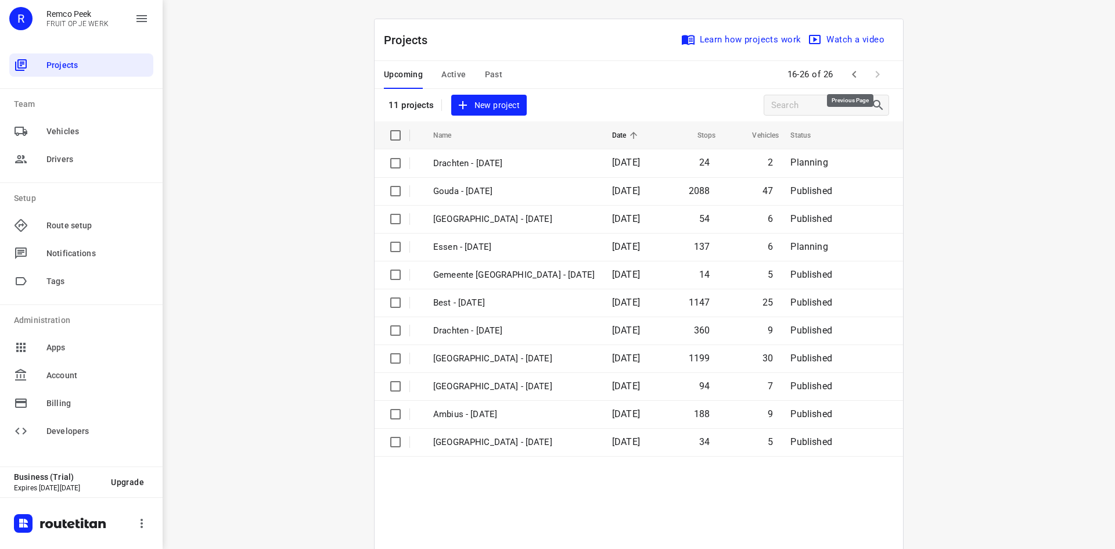
click at [852, 79] on icon "button" at bounding box center [854, 74] width 14 height 14
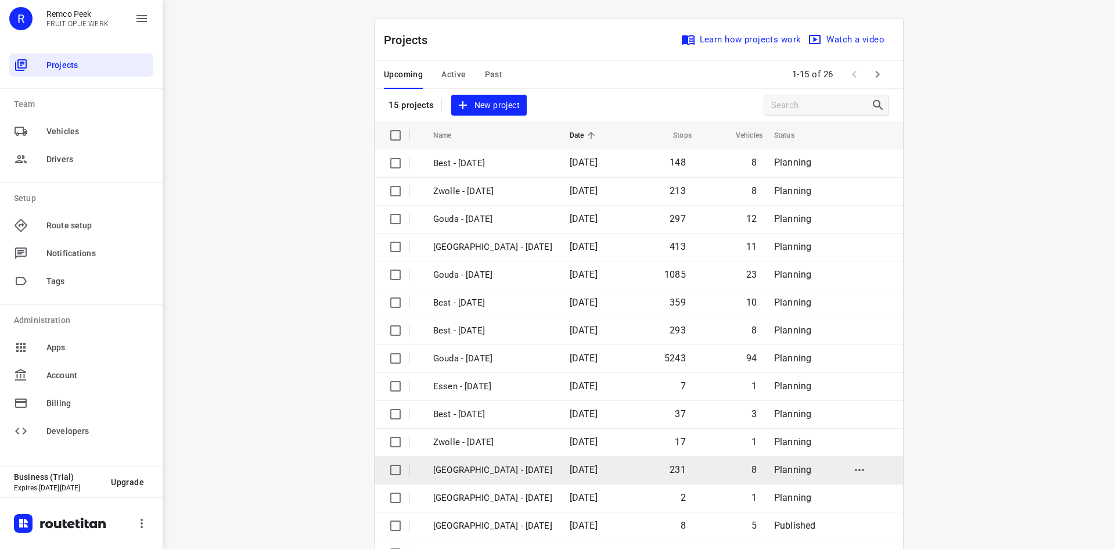
scroll to position [38, 0]
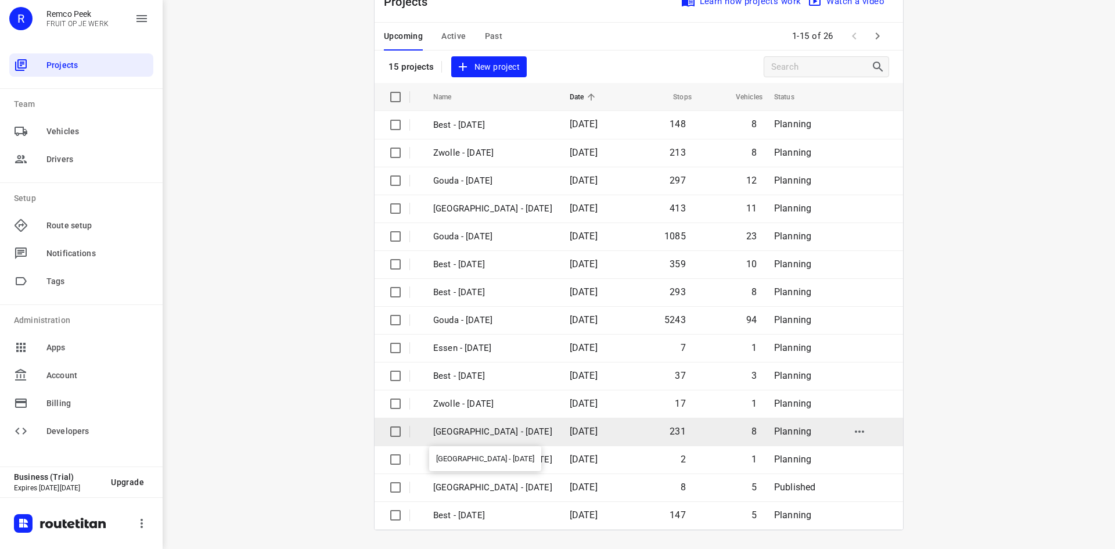
click at [488, 429] on p "[GEOGRAPHIC_DATA] - [DATE]" at bounding box center [492, 431] width 119 height 13
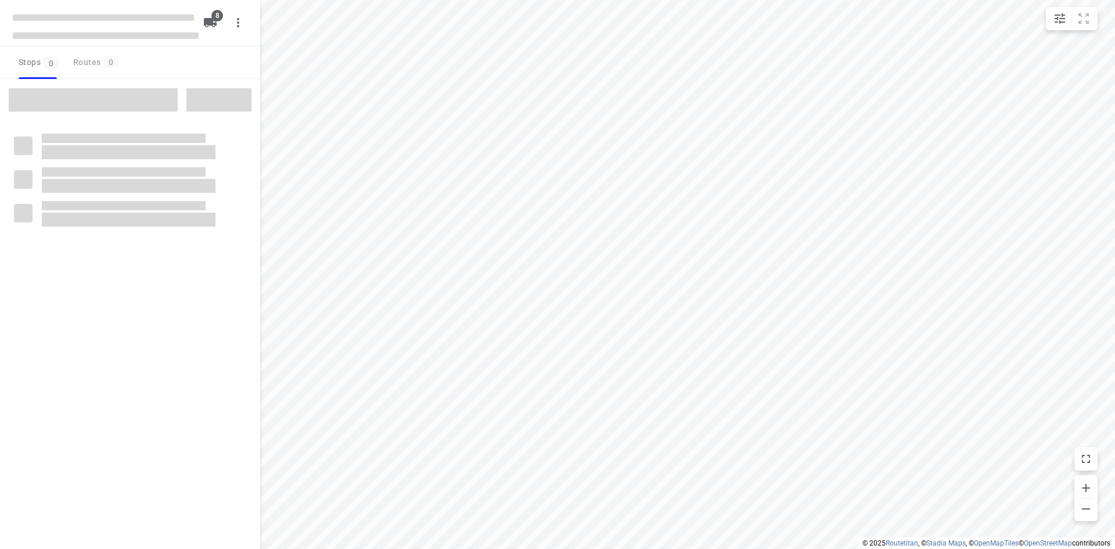
checkbox input "true"
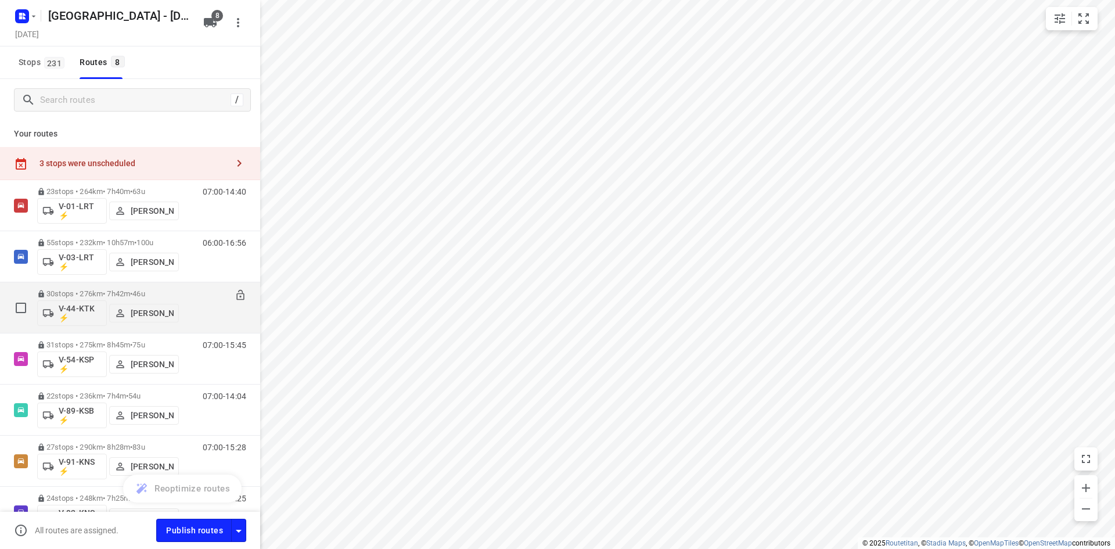
click at [204, 315] on div "07:00-14:41" at bounding box center [217, 310] width 58 height 42
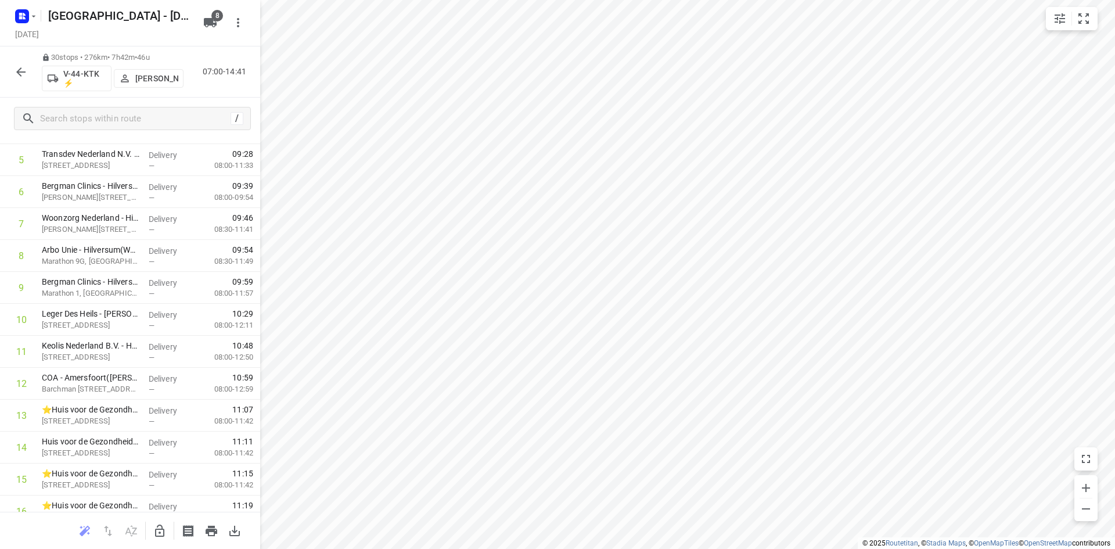
scroll to position [70, 0]
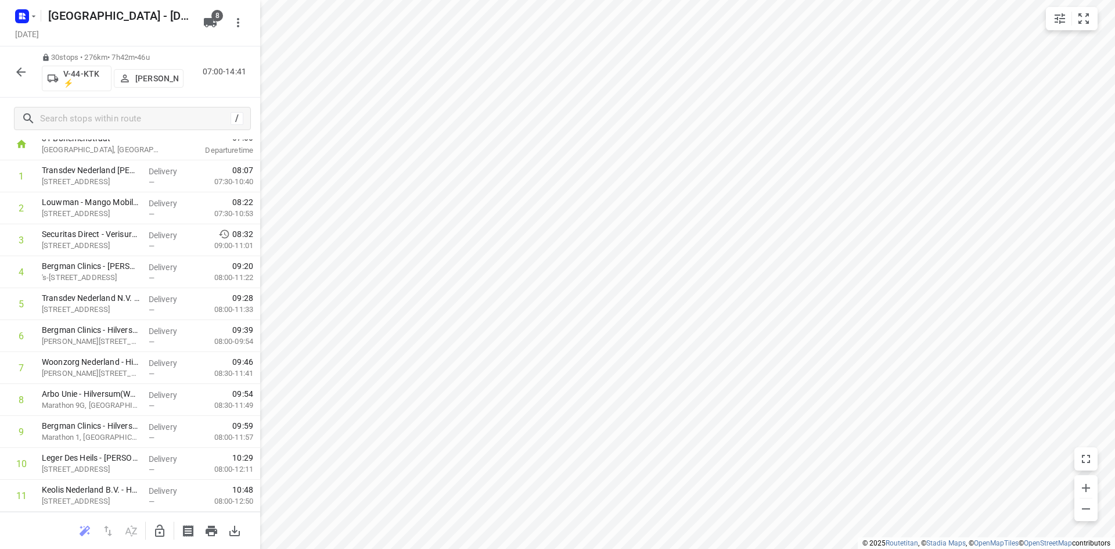
click at [142, 74] on p "[PERSON_NAME]" at bounding box center [156, 78] width 43 height 9
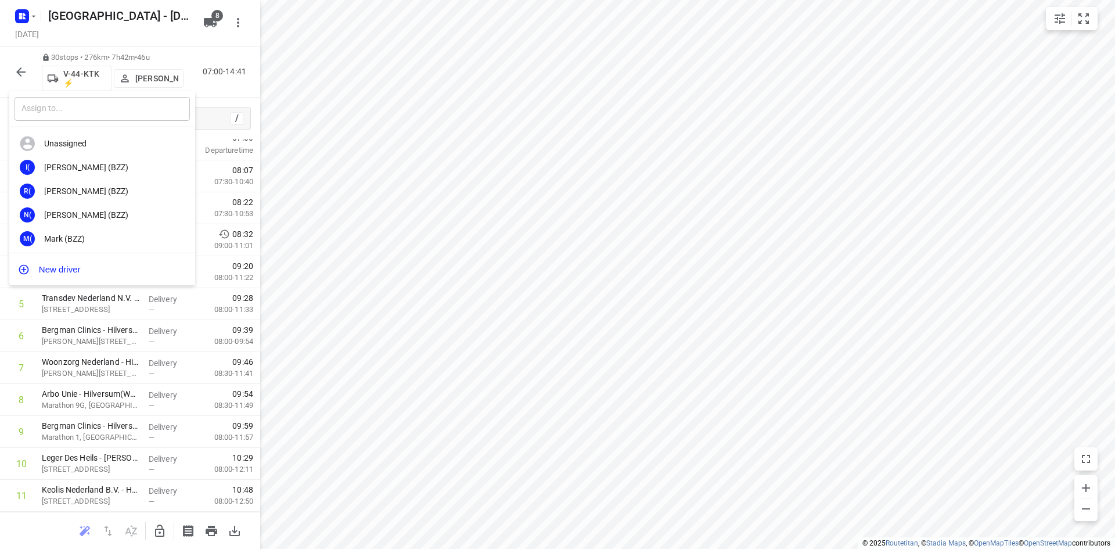
click at [77, 110] on input "text" at bounding box center [102, 109] width 175 height 24
type input "sem"
click at [86, 164] on div "Sem Bollweg" at bounding box center [105, 167] width 122 height 9
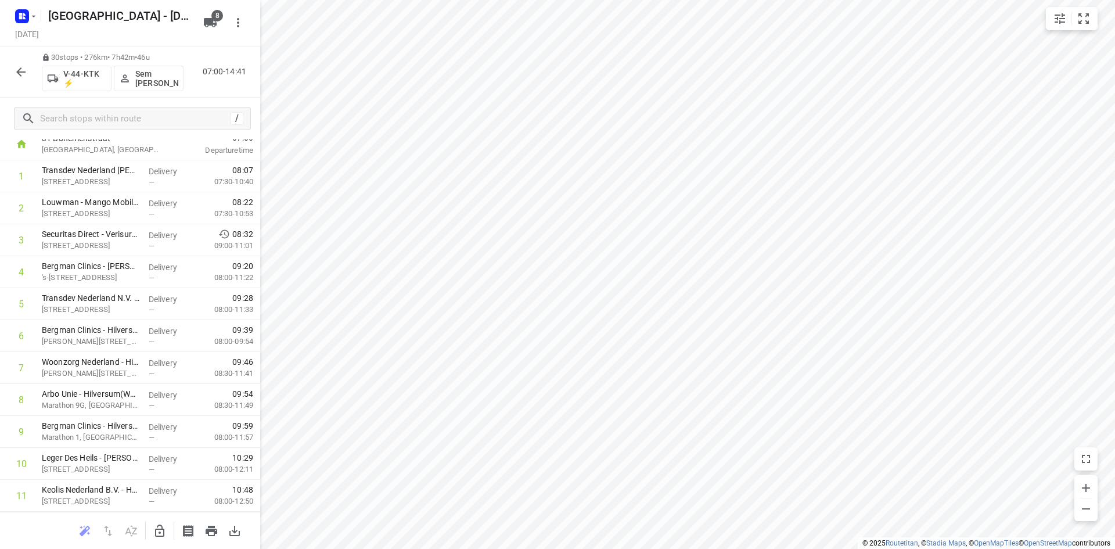
click at [23, 71] on icon "button" at bounding box center [21, 72] width 14 height 14
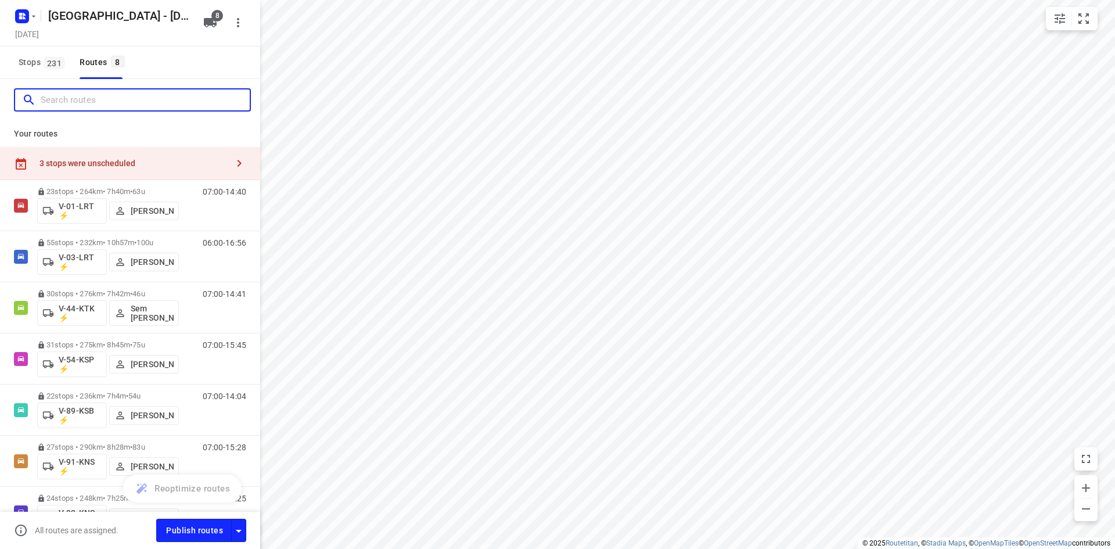
click at [172, 99] on input "Search routes" at bounding box center [145, 100] width 209 height 18
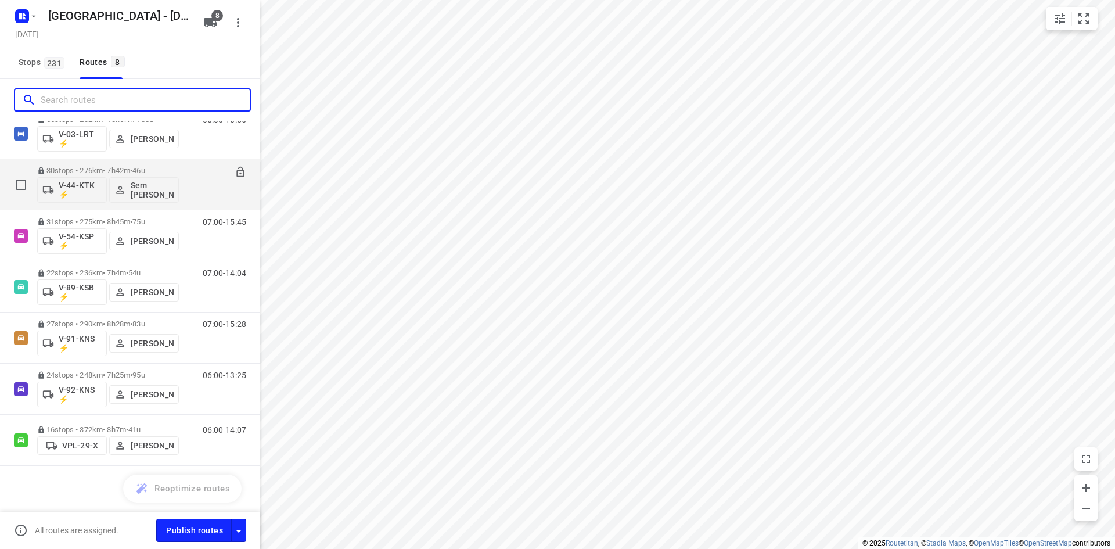
scroll to position [124, 0]
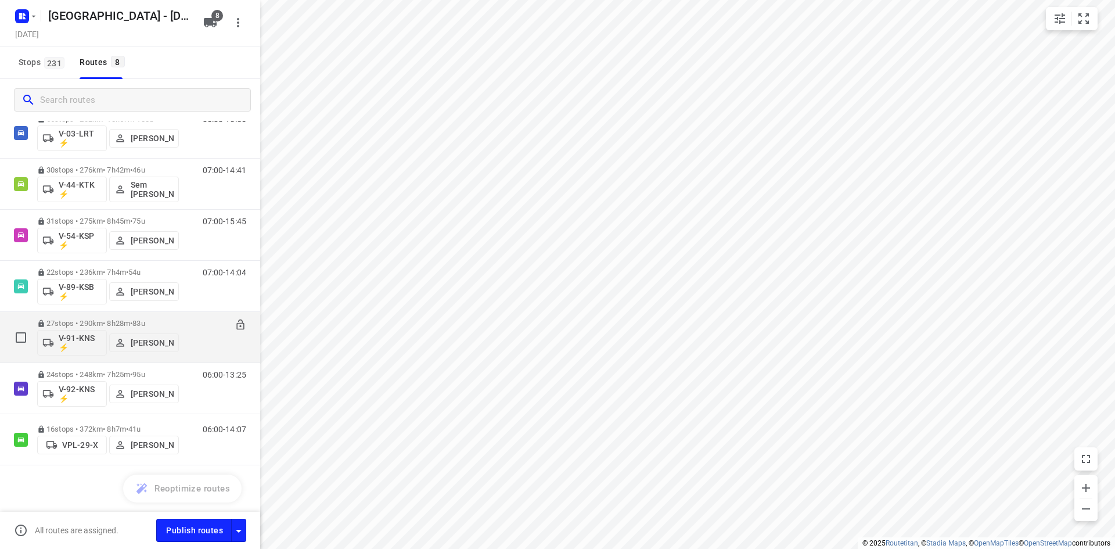
click at [155, 339] on p "[PERSON_NAME]" at bounding box center [152, 342] width 43 height 9
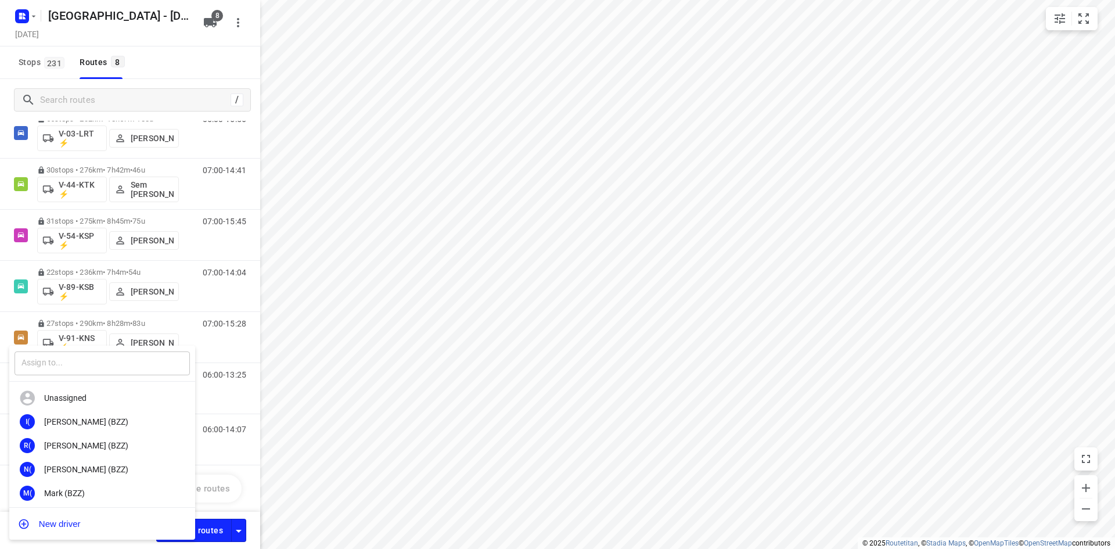
click at [103, 365] on input "text" at bounding box center [102, 363] width 175 height 24
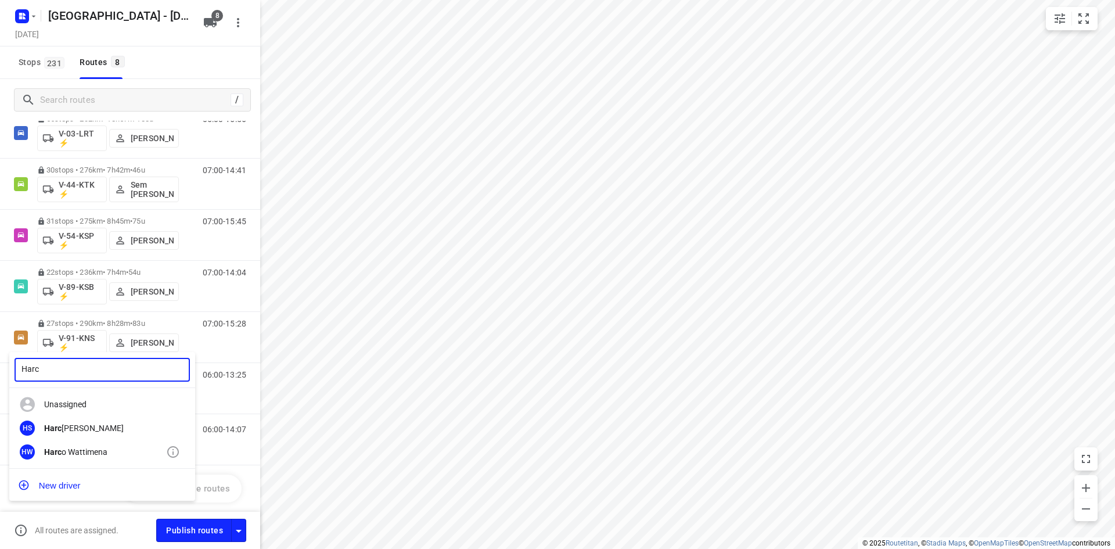
type input "Harc"
click at [87, 452] on div "Harc o Wattimena" at bounding box center [105, 451] width 122 height 9
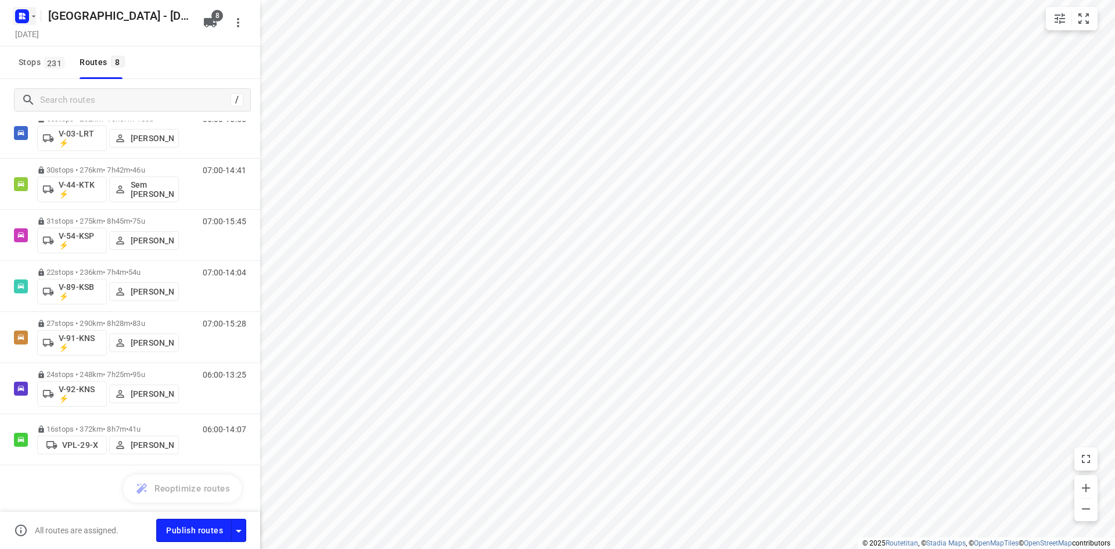
click at [30, 12] on icon "button" at bounding box center [33, 16] width 9 height 9
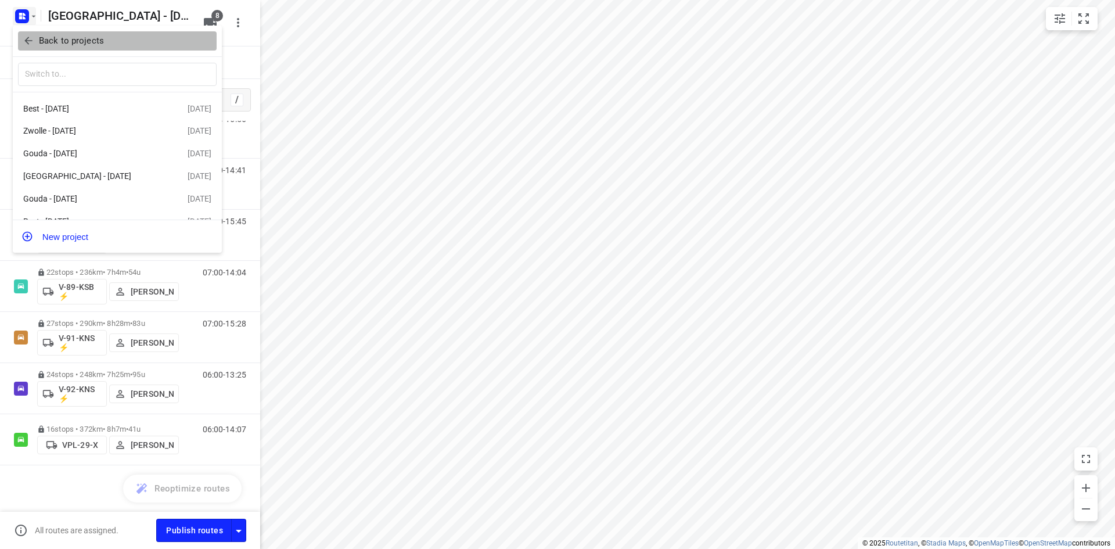
click at [29, 32] on button "Back to projects" at bounding box center [117, 40] width 199 height 19
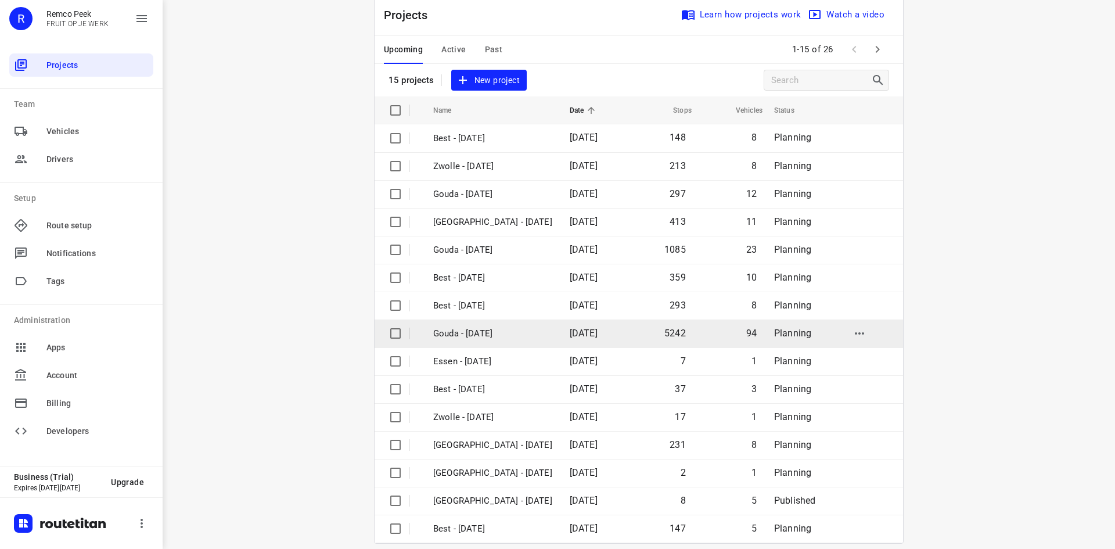
scroll to position [38, 0]
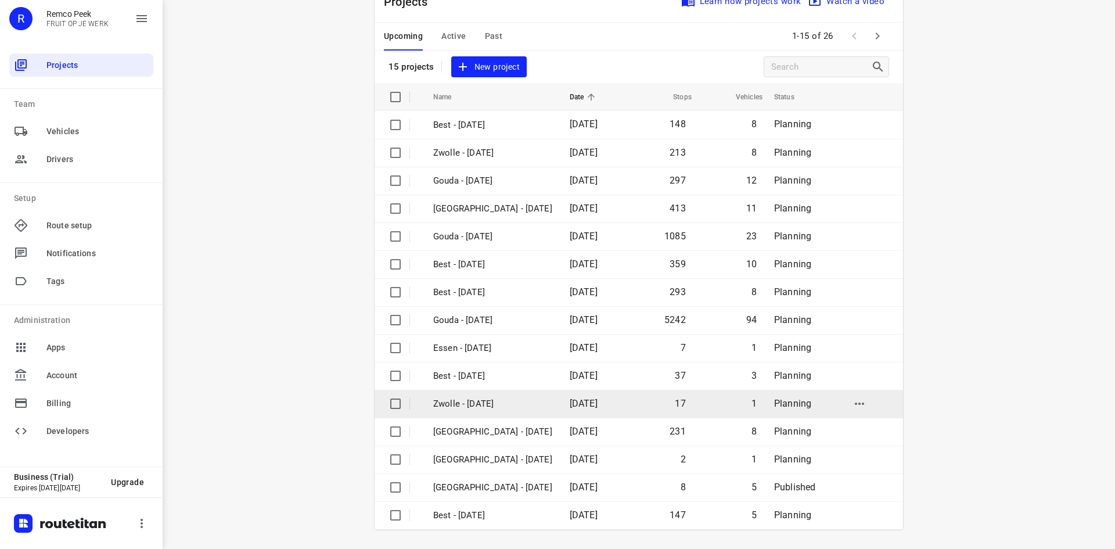
click at [465, 404] on p "Zwolle - [DATE]" at bounding box center [492, 403] width 119 height 13
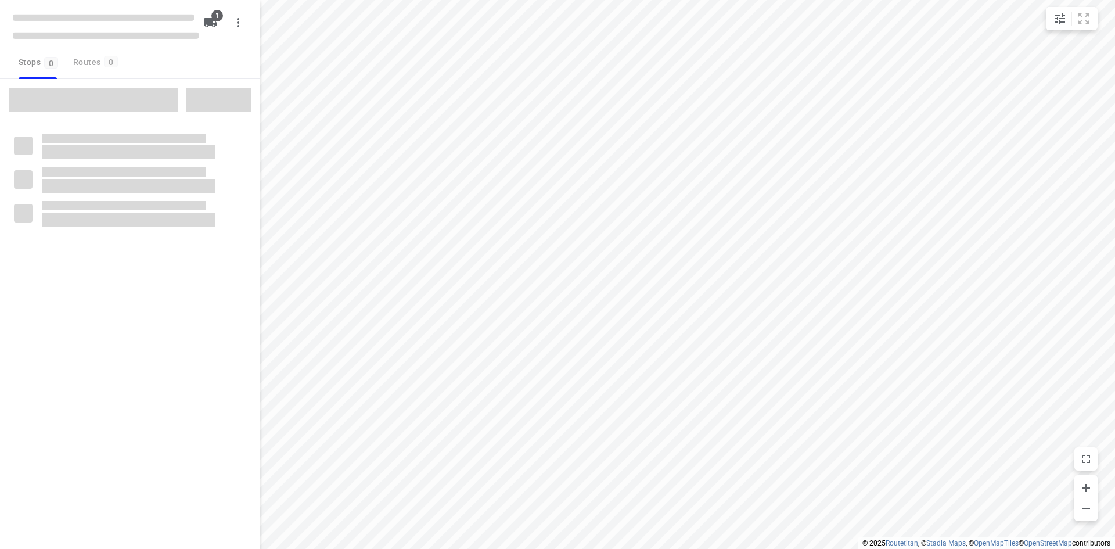
checkbox input "true"
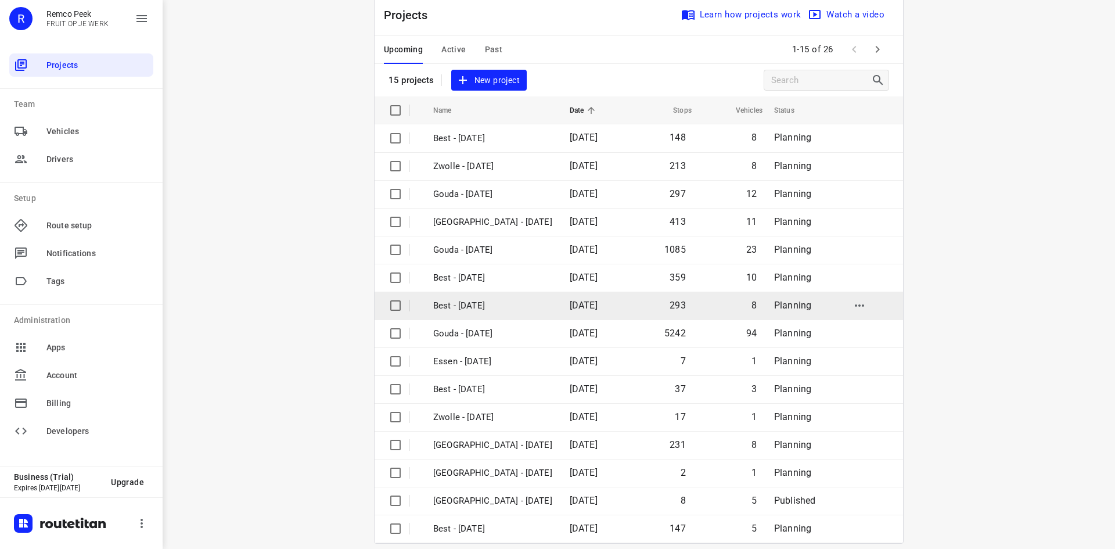
scroll to position [38, 0]
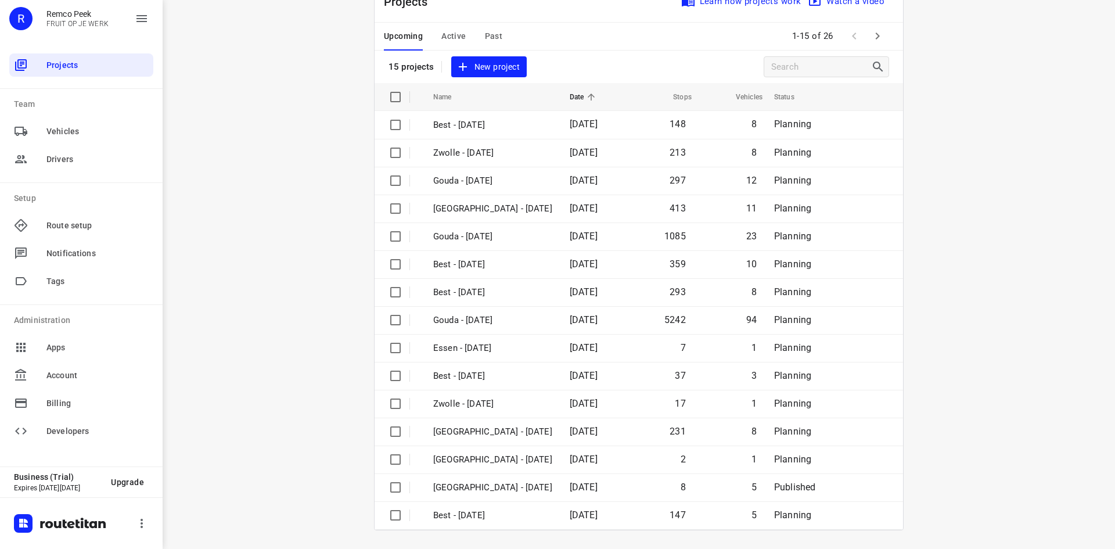
click at [457, 33] on span "Active" at bounding box center [453, 36] width 24 height 15
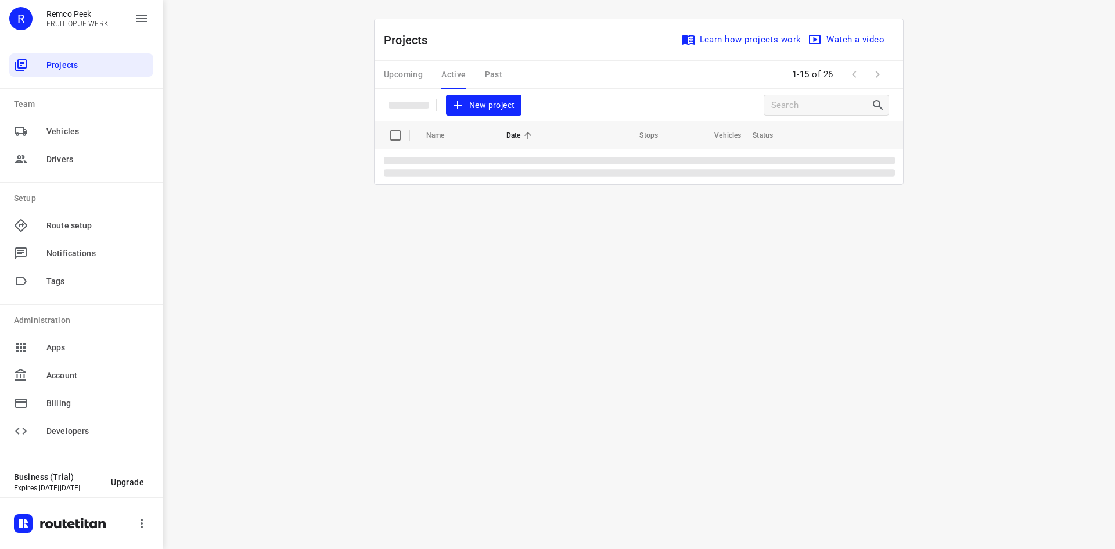
scroll to position [0, 0]
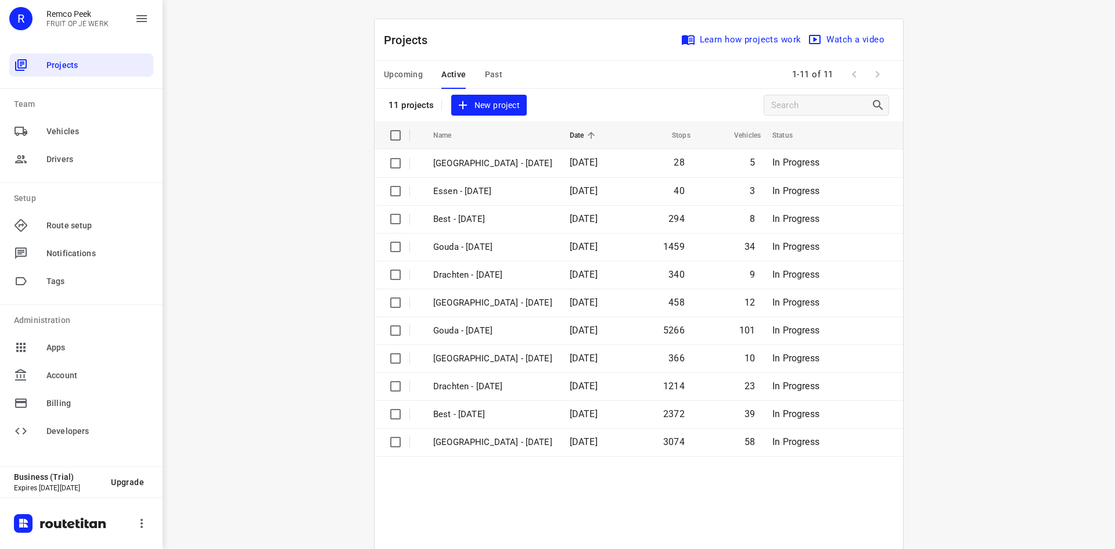
click at [402, 77] on span "Upcoming" at bounding box center [403, 74] width 39 height 15
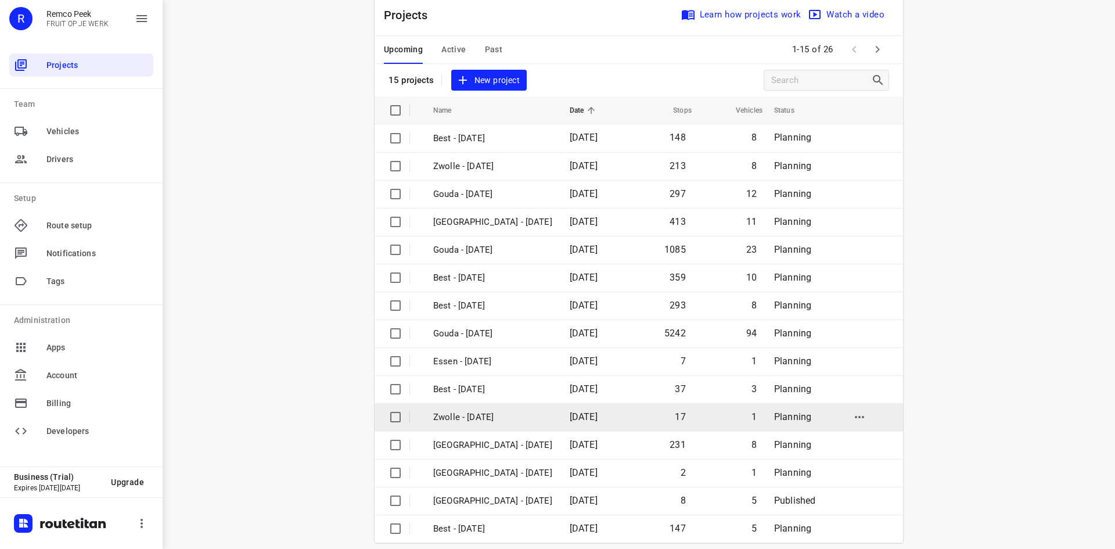
scroll to position [38, 0]
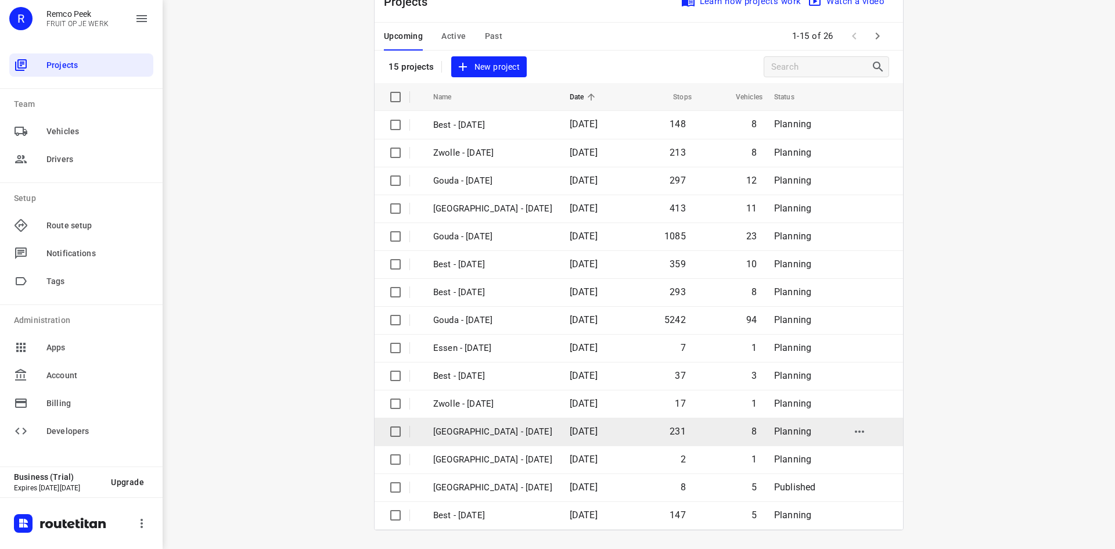
click at [497, 433] on p "[GEOGRAPHIC_DATA] - [DATE]" at bounding box center [492, 431] width 119 height 13
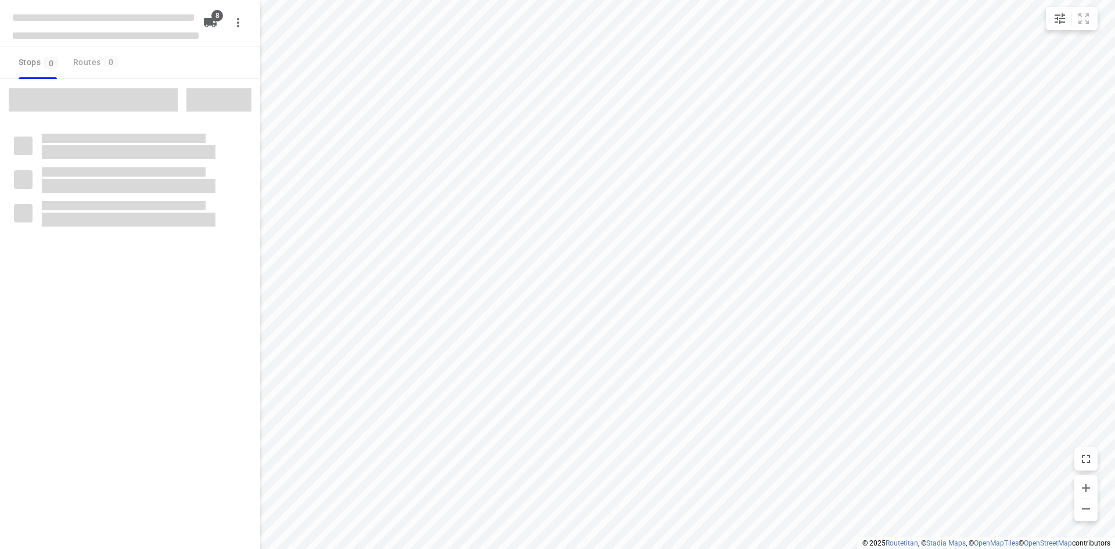
checkbox input "true"
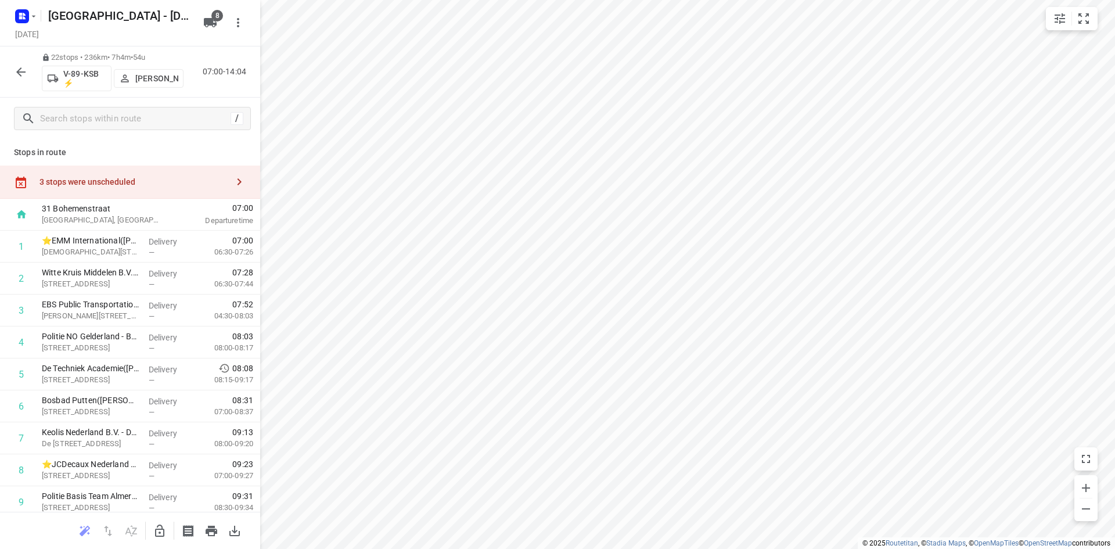
click at [153, 80] on p "[PERSON_NAME]" at bounding box center [156, 78] width 43 height 9
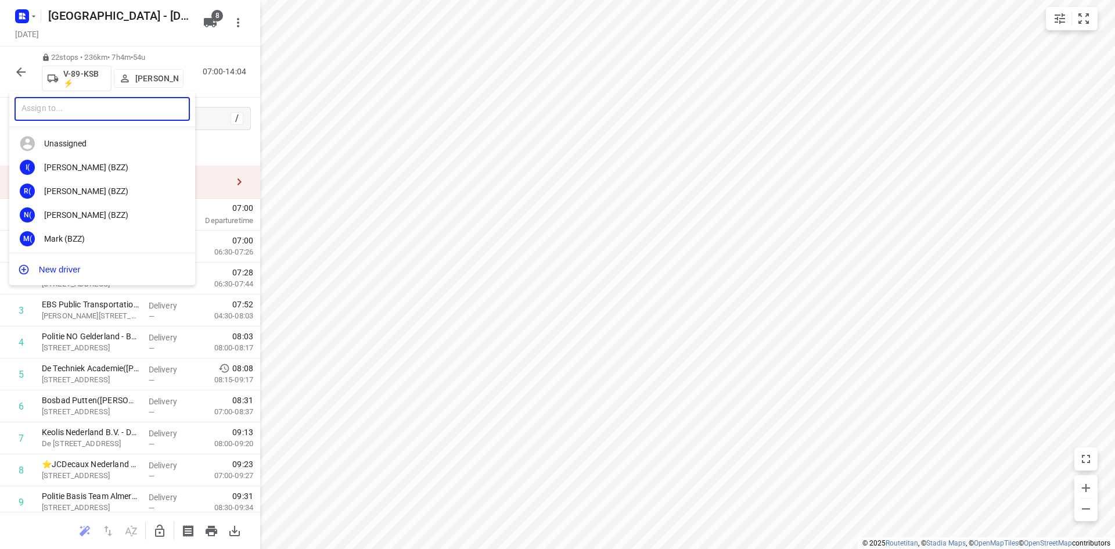
click at [143, 115] on input "text" at bounding box center [102, 109] width 175 height 24
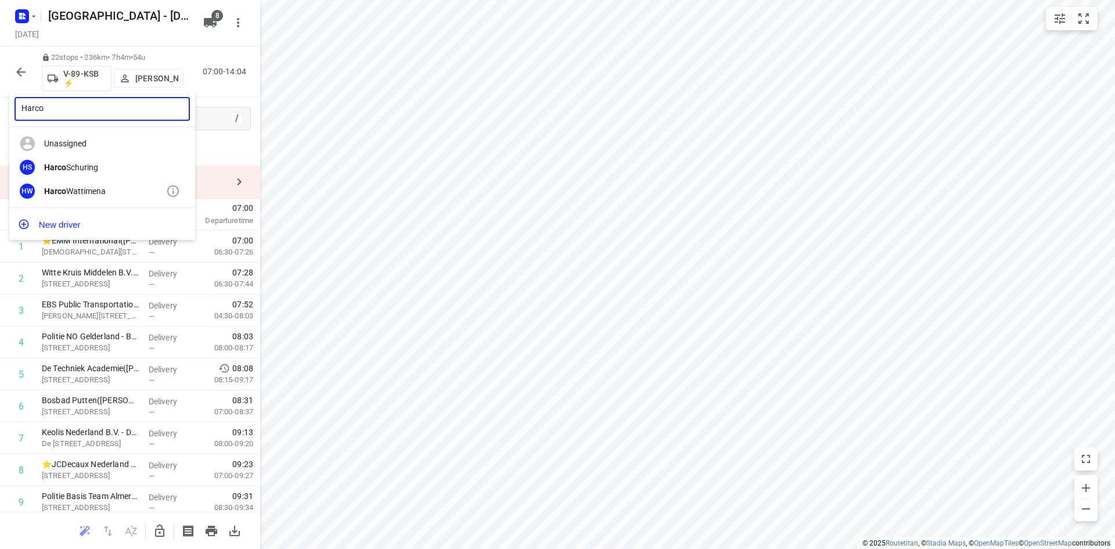
type input "Harco"
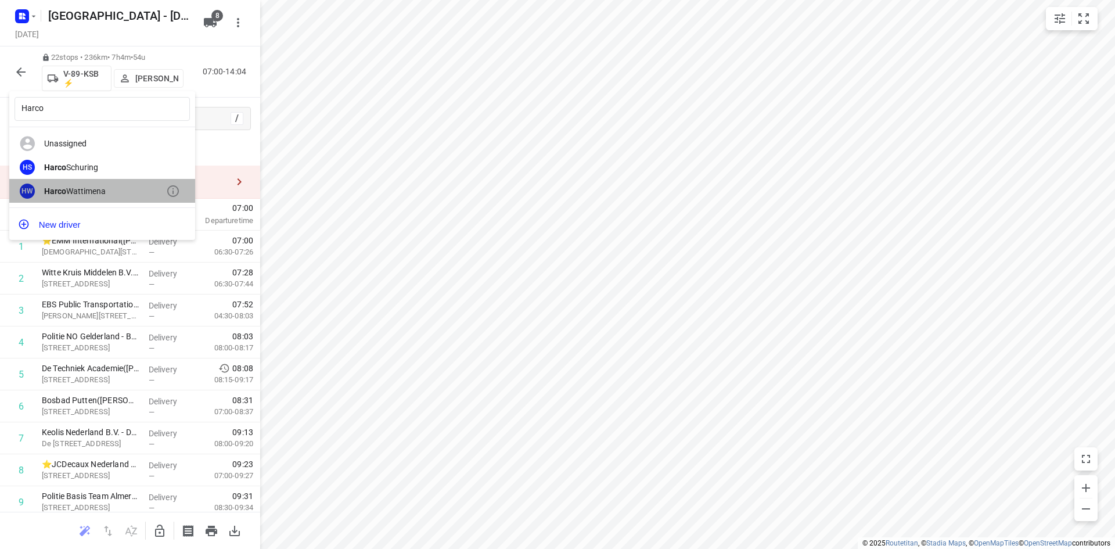
click at [102, 189] on div "Harco Wattimena" at bounding box center [105, 190] width 122 height 9
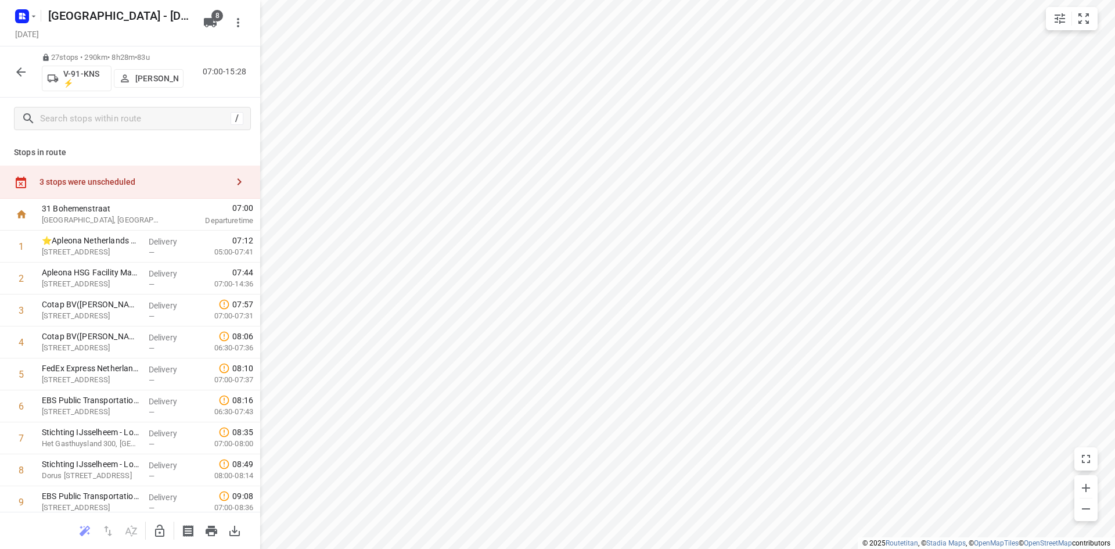
click at [136, 77] on p "[PERSON_NAME]" at bounding box center [156, 78] width 43 height 9
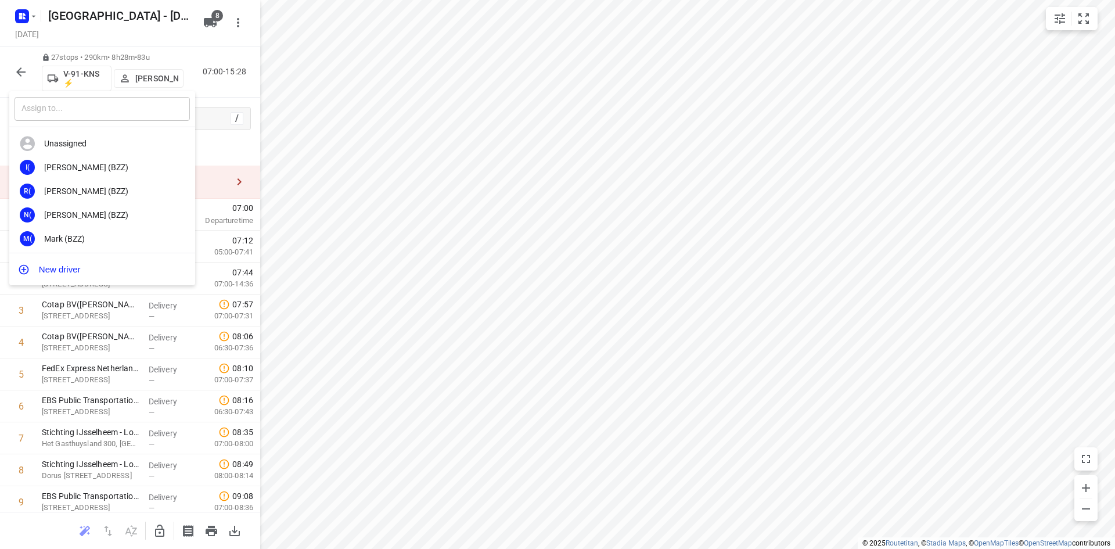
click at [135, 118] on input "text" at bounding box center [102, 109] width 175 height 24
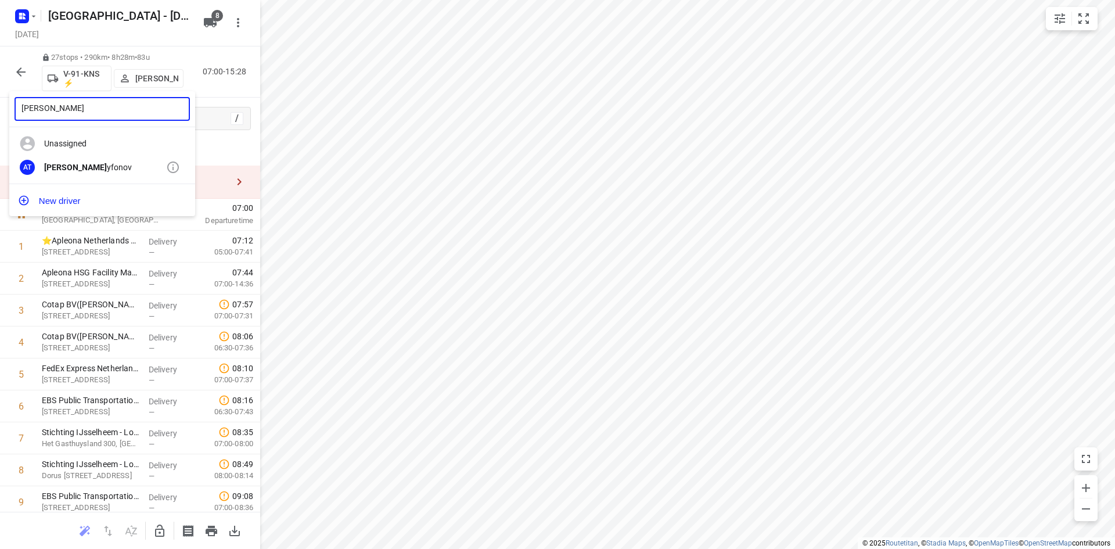
type input "Alex tr"
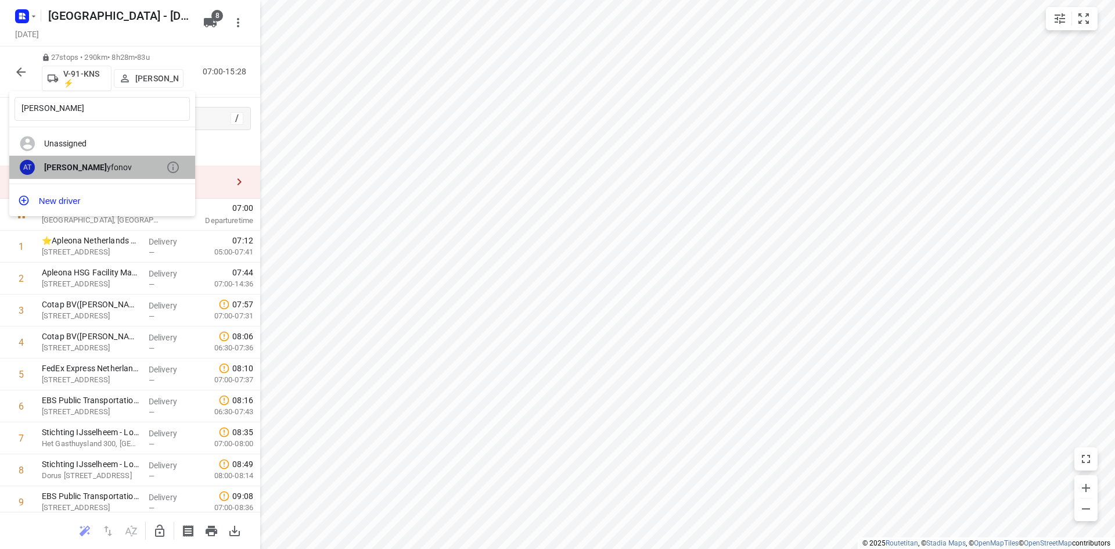
click at [63, 163] on b "[PERSON_NAME]" at bounding box center [75, 167] width 63 height 9
